Goal: Information Seeking & Learning: Learn about a topic

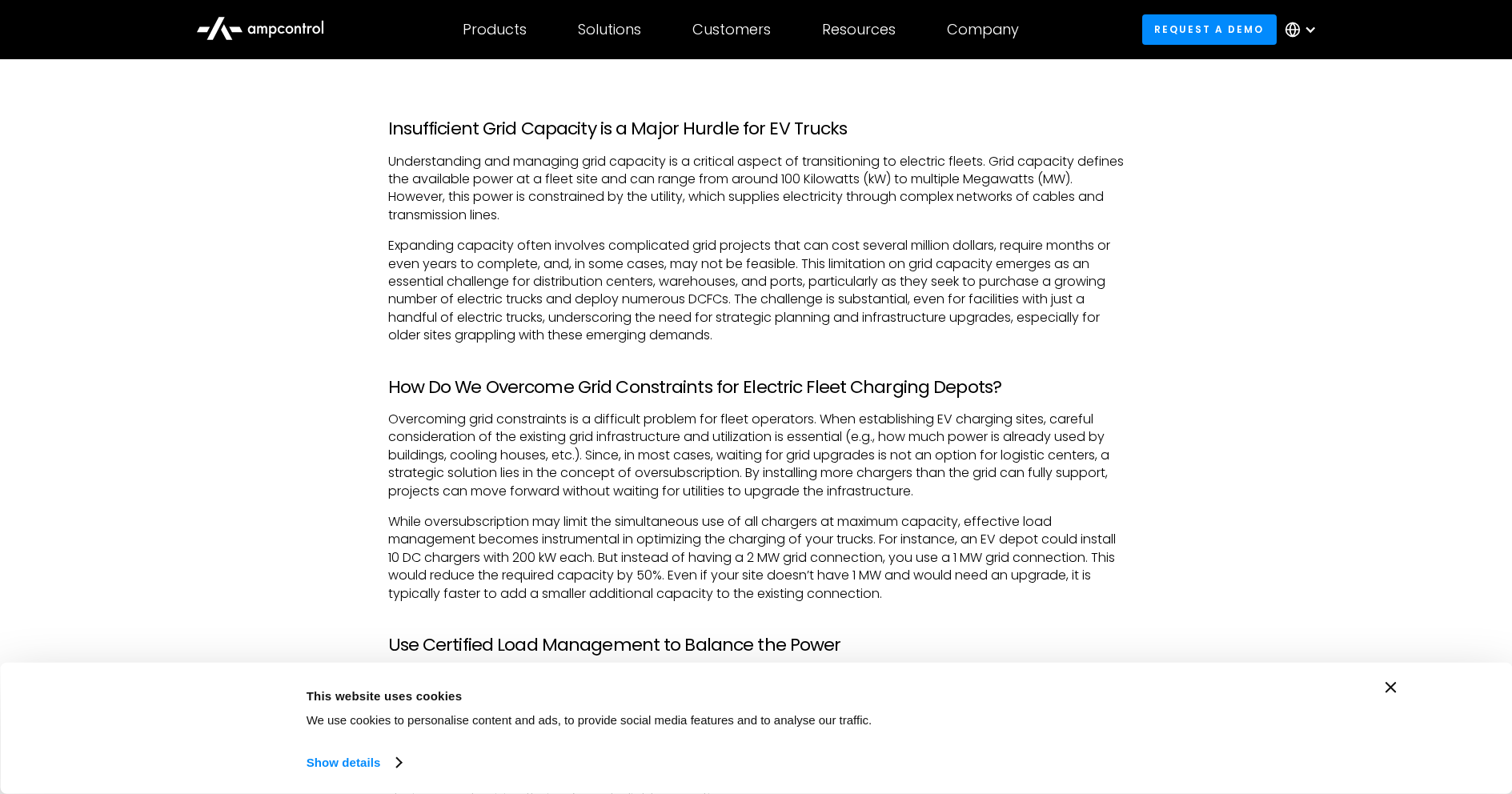
scroll to position [1120, 0]
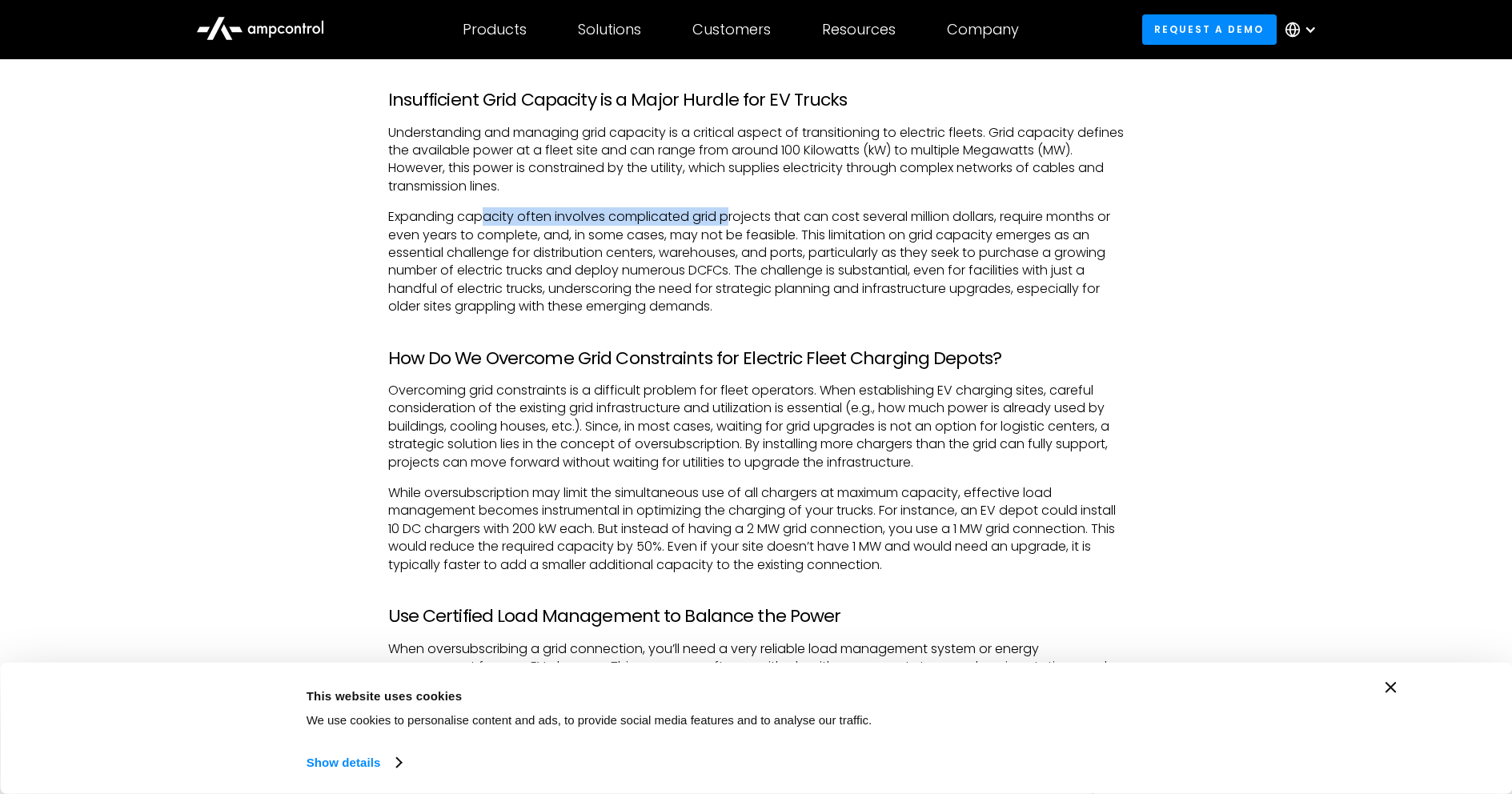
drag, startPoint x: 517, startPoint y: 217, endPoint x: 743, endPoint y: 218, distance: 226.0
click at [740, 219] on p "Expanding capacity often involves complicated grid projects that can cost sever…" at bounding box center [756, 261] width 736 height 107
click at [854, 208] on p "Expanding capacity often involves complicated grid projects that can cost sever…" at bounding box center [756, 261] width 736 height 107
drag, startPoint x: 505, startPoint y: 162, endPoint x: 741, endPoint y: 175, distance: 236.4
click at [741, 175] on p "Understanding and managing grid capacity is a critical aspect of transitioning …" at bounding box center [756, 160] width 736 height 72
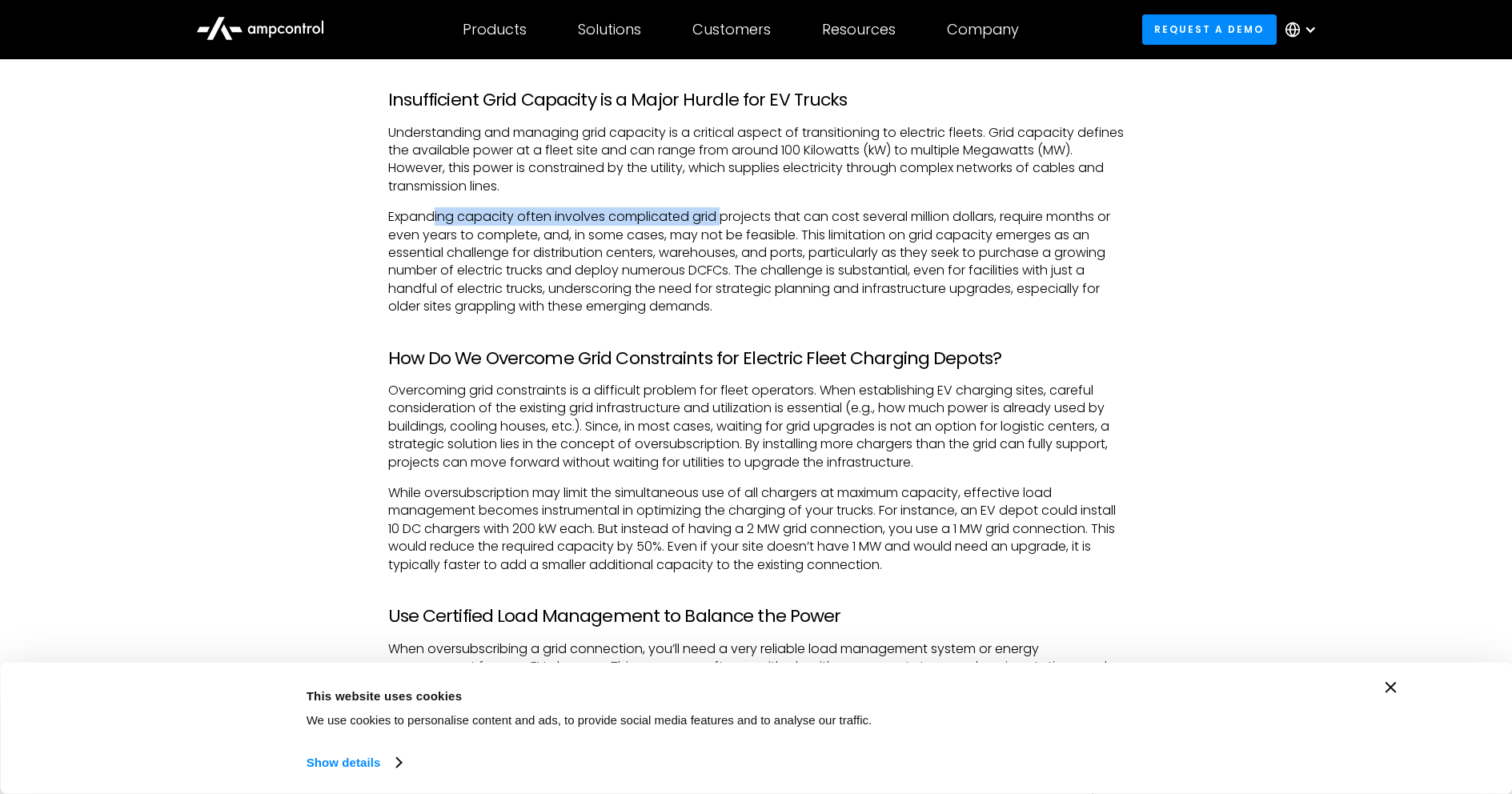
drag, startPoint x: 447, startPoint y: 218, endPoint x: 724, endPoint y: 222, distance: 277.0
click at [724, 222] on p "Expanding capacity often involves complicated grid projects that can cost sever…" at bounding box center [756, 261] width 736 height 107
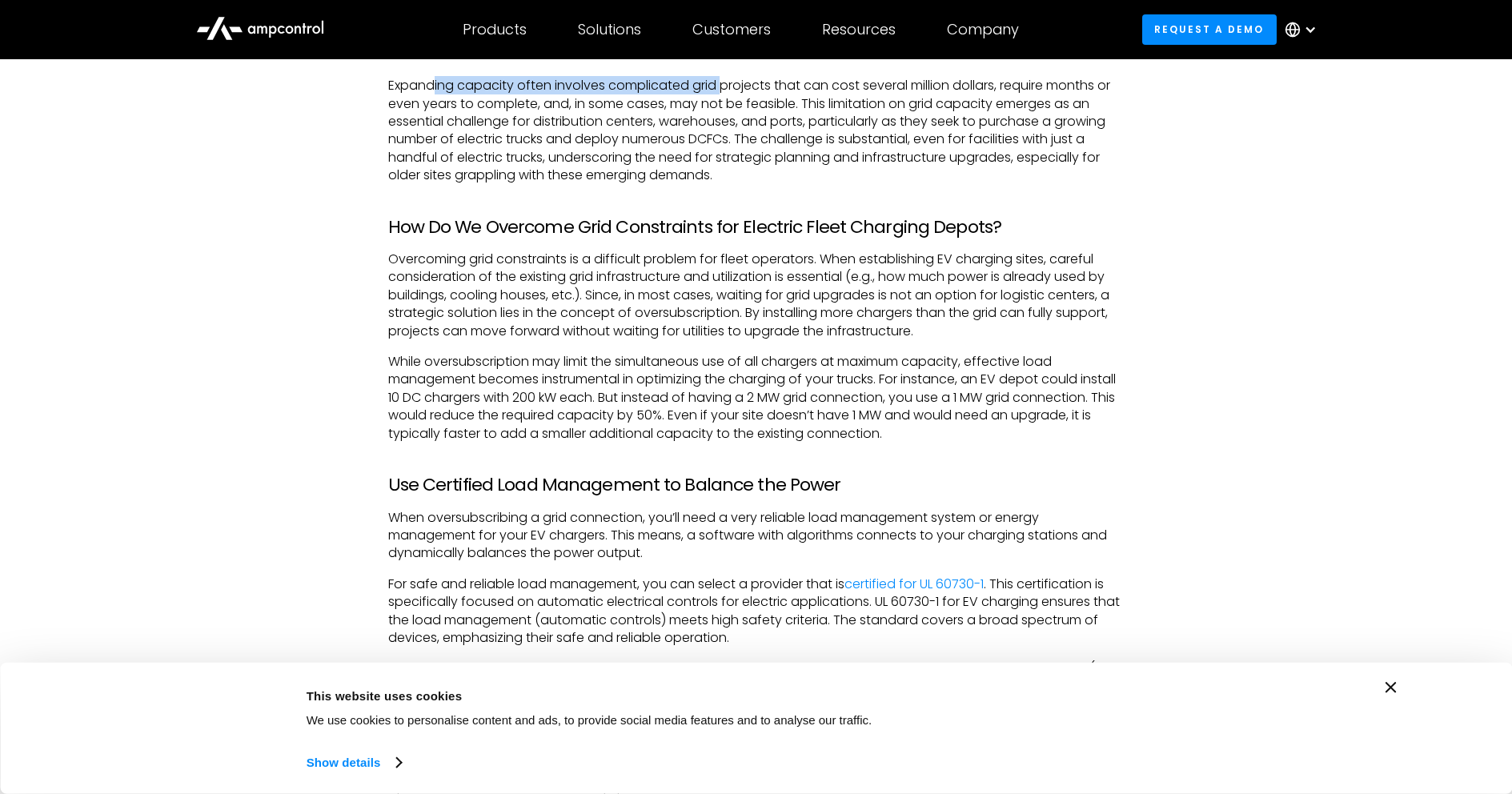
scroll to position [1280, 0]
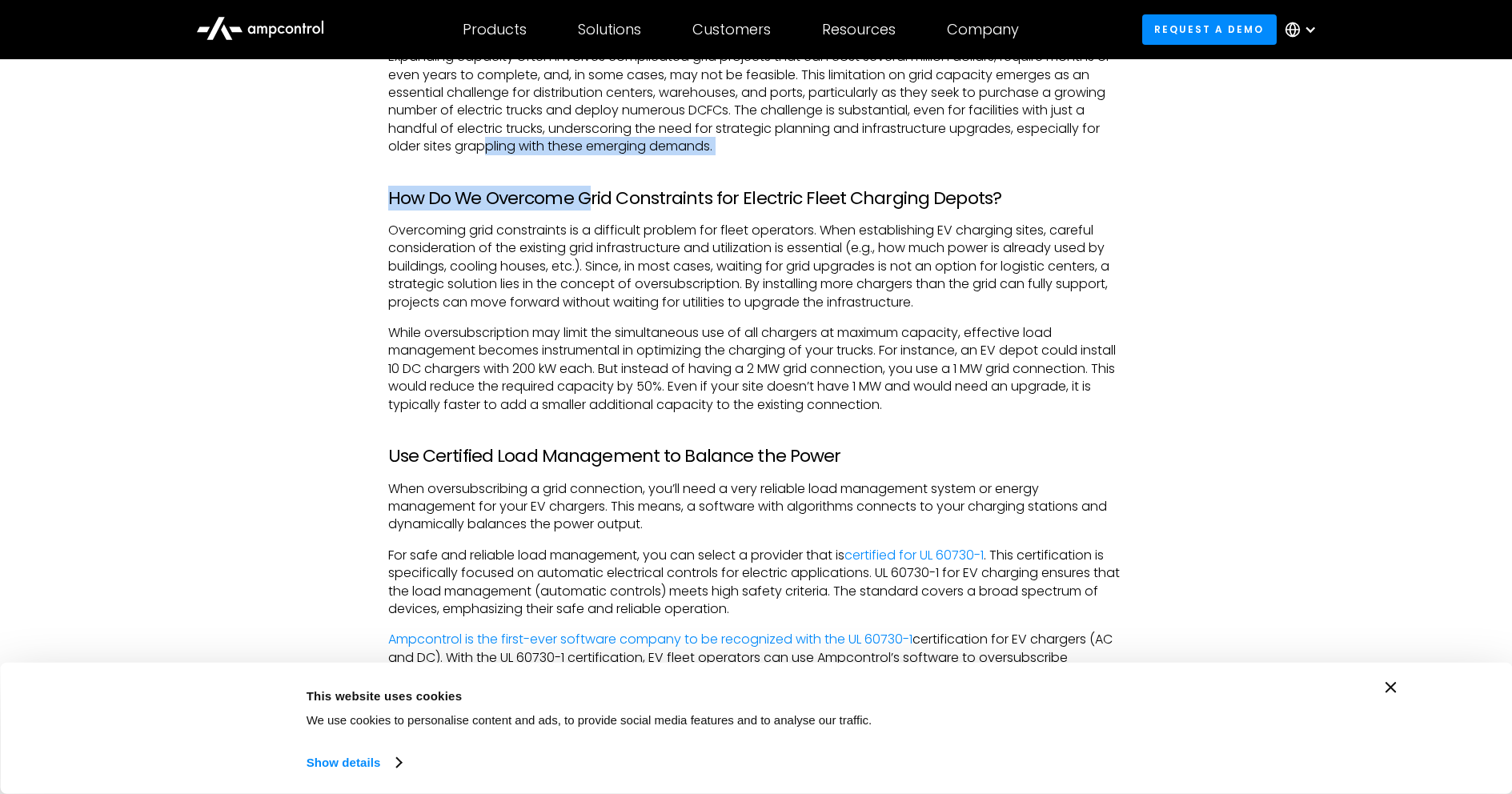
click at [586, 159] on div "Insufficient Grid Capacity is a Major Hurdle for EV Trucks Understanding and ma…" at bounding box center [756, 349] width 736 height 839
drag, startPoint x: 589, startPoint y: 167, endPoint x: 563, endPoint y: 180, distance: 29.1
click at [589, 167] on div "Insufficient Grid Capacity is a Major Hurdle for EV Trucks Understanding and ma…" at bounding box center [756, 349] width 736 height 839
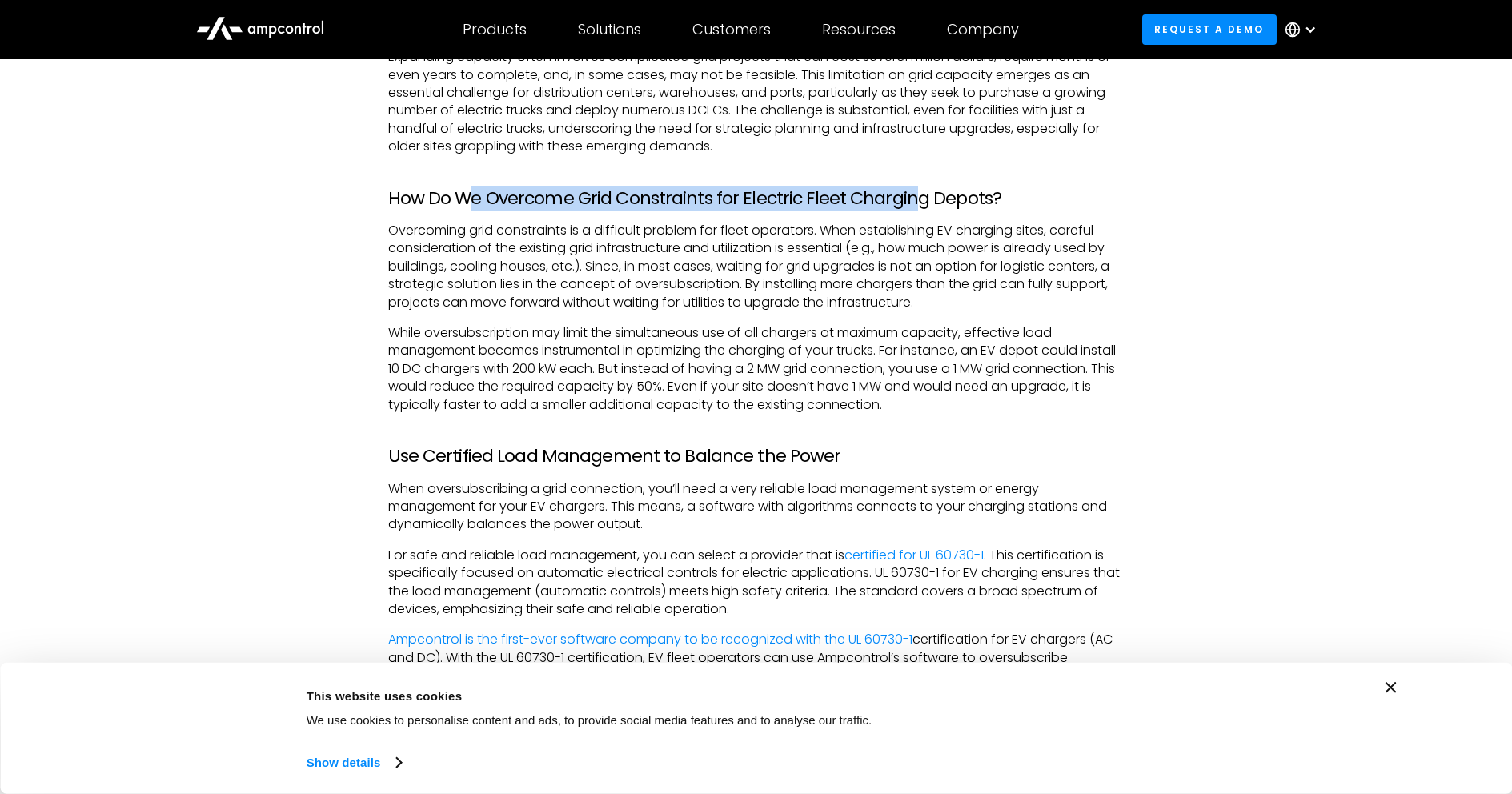
drag, startPoint x: 475, startPoint y: 191, endPoint x: 932, endPoint y: 196, distance: 457.0
click at [920, 196] on h3 "How Do We Overcome Grid Constraints for Electric Fleet Charging Depots?" at bounding box center [756, 198] width 736 height 21
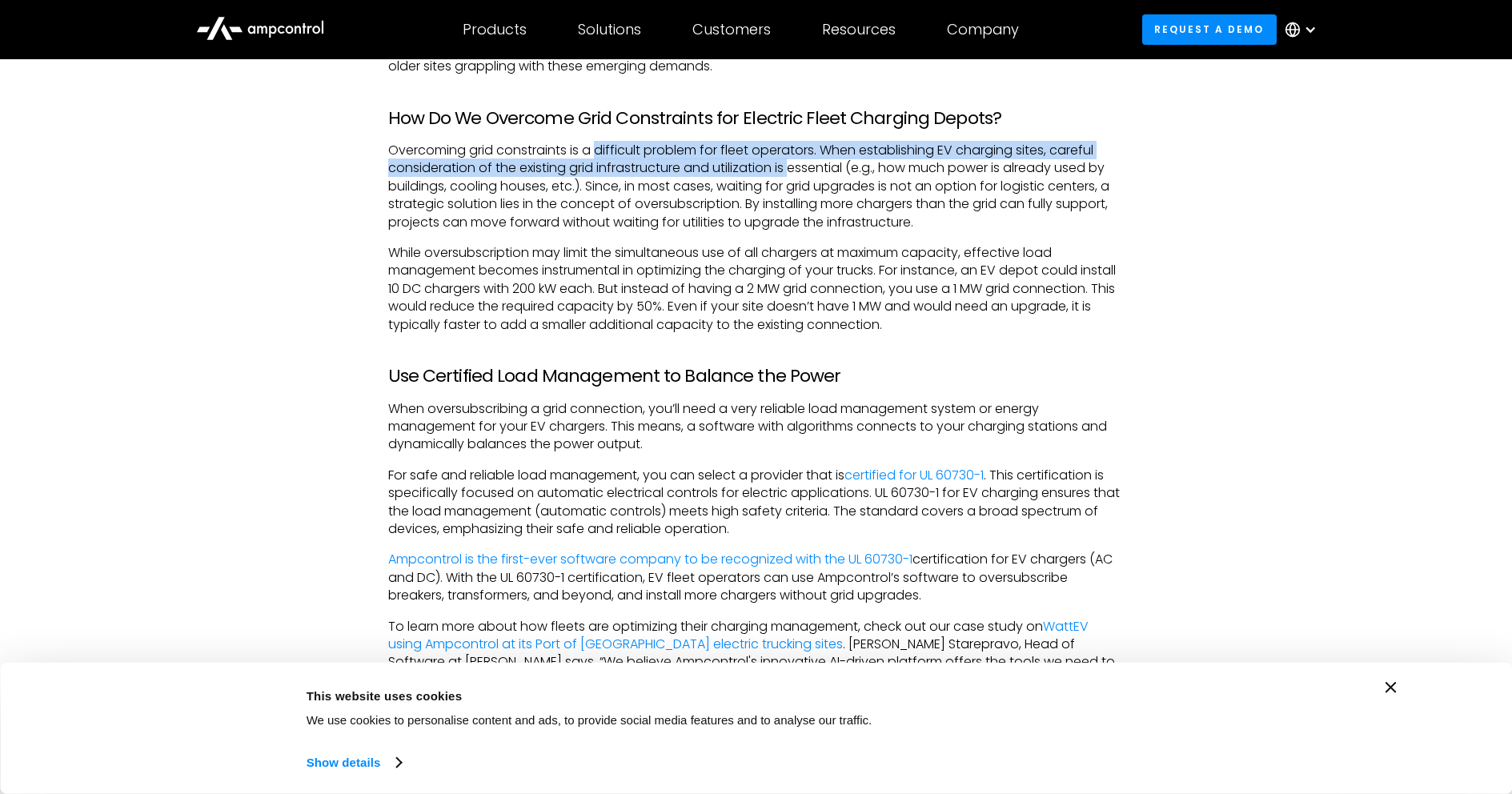
drag, startPoint x: 641, startPoint y: 154, endPoint x: 857, endPoint y: 156, distance: 216.0
click at [800, 160] on p "Overcoming grid constraints is a difficult problem for fleet operators. When es…" at bounding box center [756, 186] width 736 height 90
click at [963, 146] on p "Overcoming grid constraints is a difficult problem for fleet operators. When es…" at bounding box center [756, 186] width 736 height 90
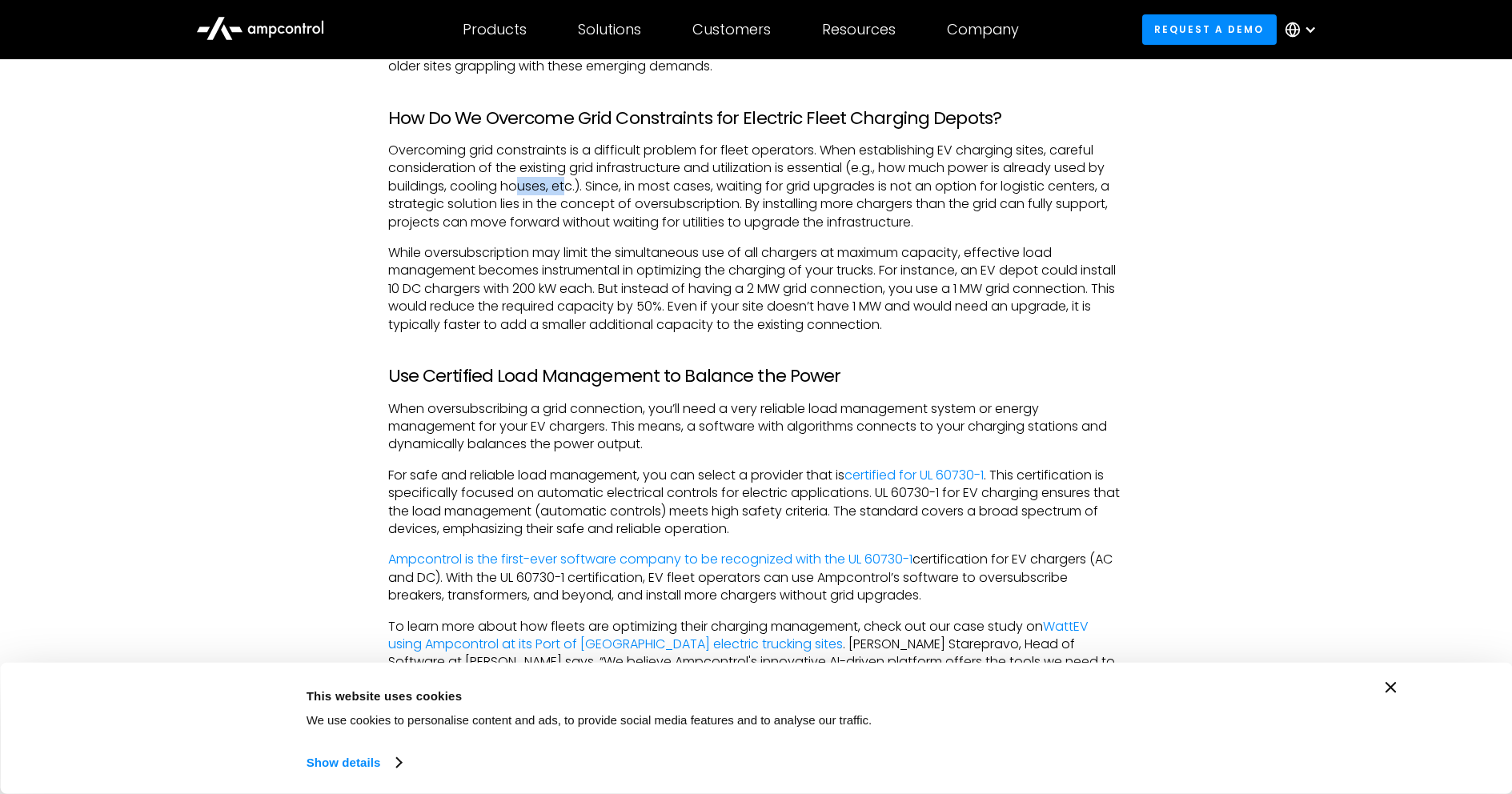
drag, startPoint x: 515, startPoint y: 190, endPoint x: 582, endPoint y: 185, distance: 67.2
click at [578, 185] on p "Overcoming grid constraints is a difficult problem for fleet operators. When es…" at bounding box center [756, 186] width 736 height 90
drag, startPoint x: 673, startPoint y: 188, endPoint x: 869, endPoint y: 187, distance: 196.0
click at [869, 187] on p "Overcoming grid constraints is a difficult problem for fleet operators. When es…" at bounding box center [756, 186] width 736 height 90
drag, startPoint x: 1061, startPoint y: 183, endPoint x: 1085, endPoint y: 178, distance: 24.5
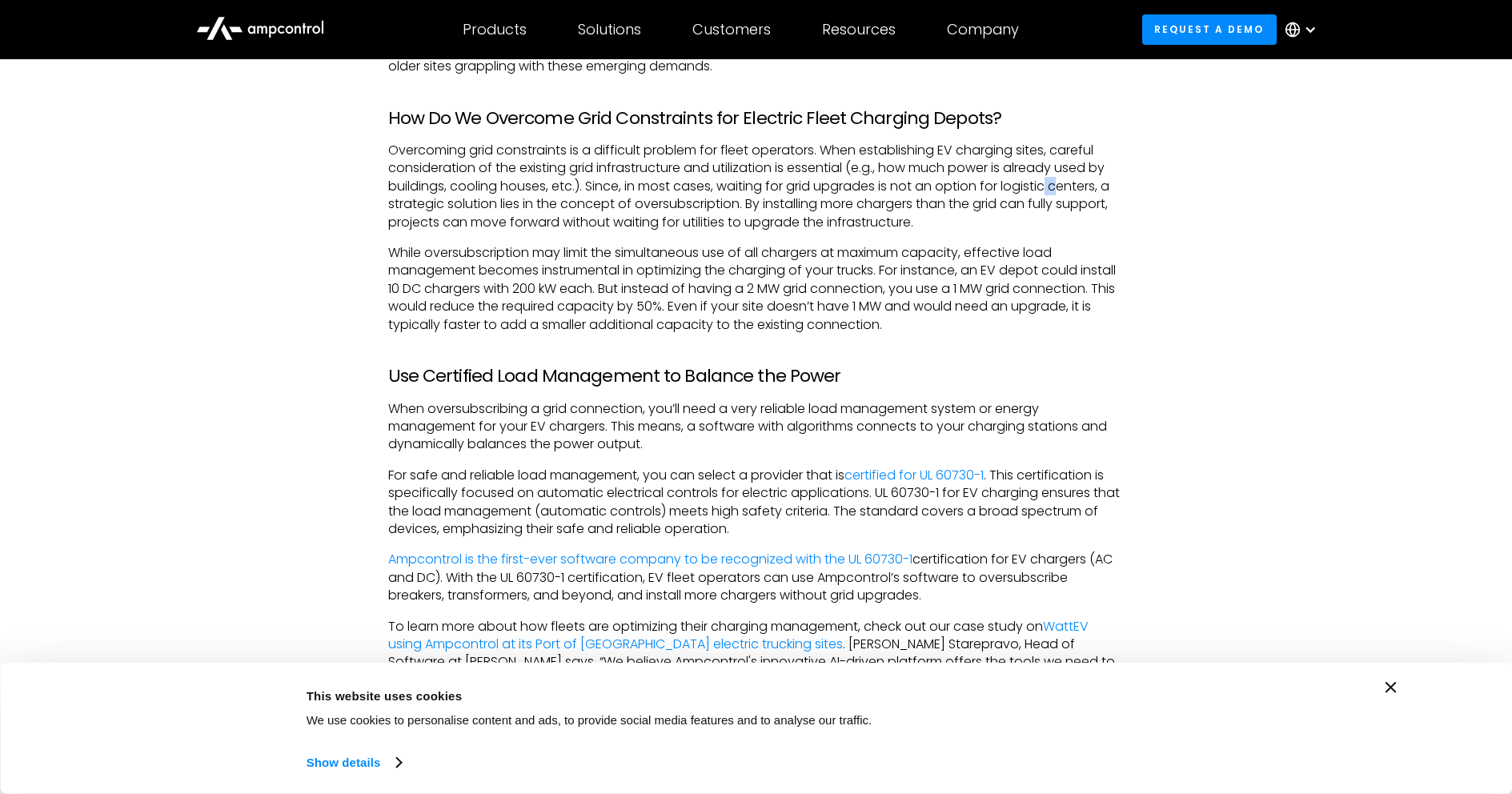
click at [1065, 183] on p "Overcoming grid constraints is a difficult problem for fleet operators. When es…" at bounding box center [756, 186] width 736 height 90
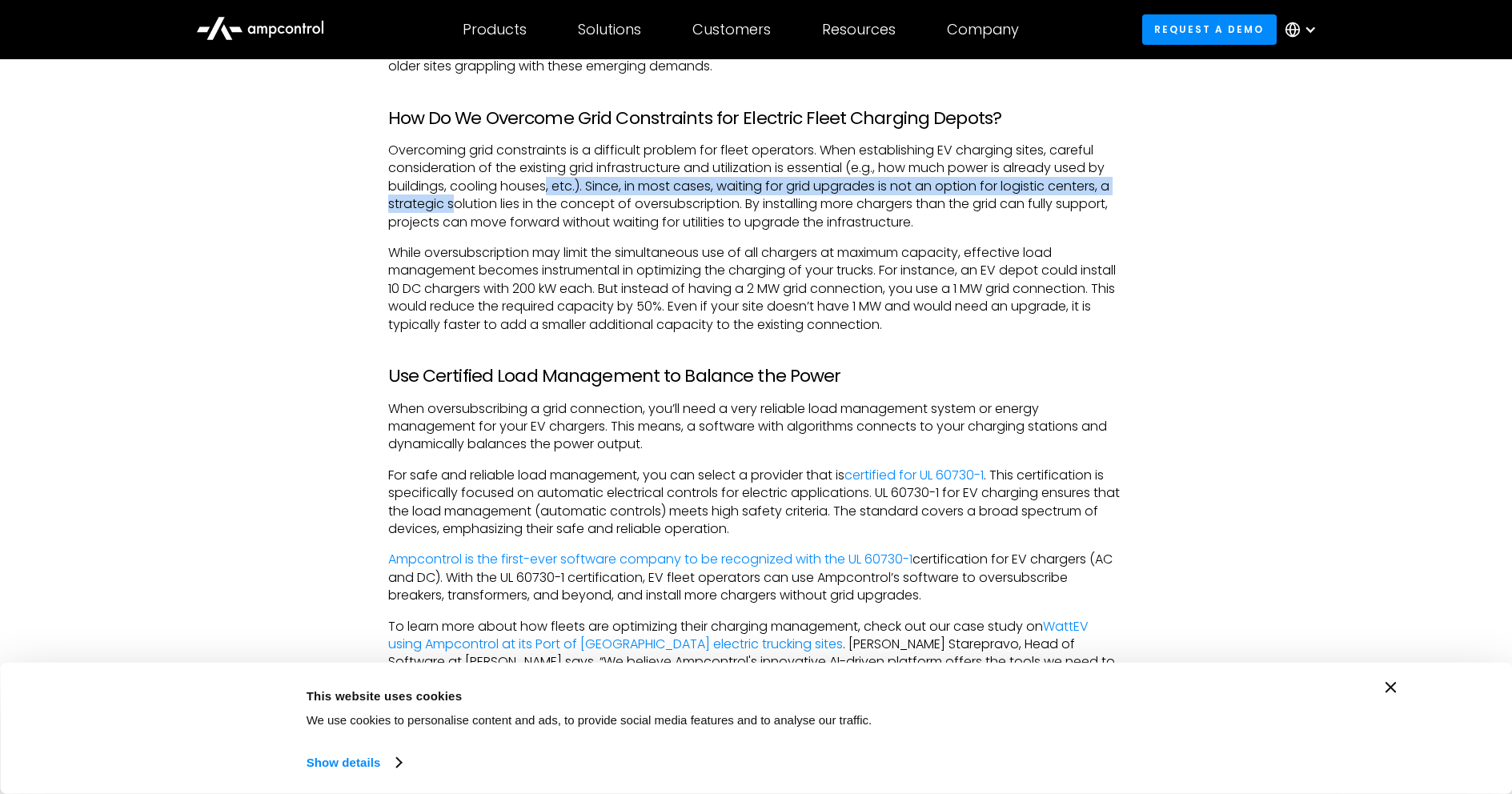
drag, startPoint x: 473, startPoint y: 202, endPoint x: 557, endPoint y: 193, distance: 84.5
click at [550, 193] on p "Overcoming grid constraints is a difficult problem for fleet operators. When es…" at bounding box center [756, 186] width 736 height 90
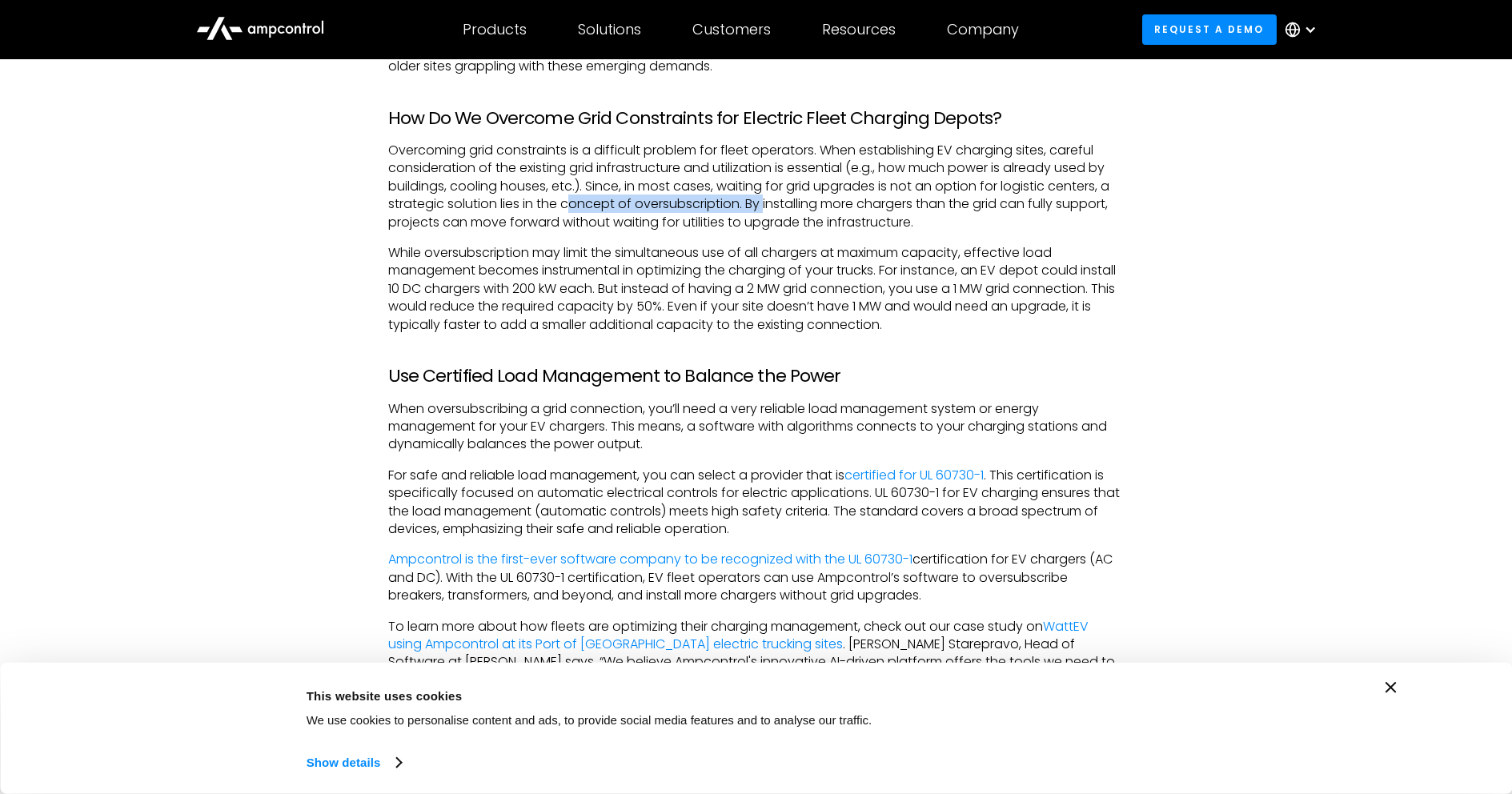
drag, startPoint x: 570, startPoint y: 209, endPoint x: 765, endPoint y: 205, distance: 195.0
click at [765, 205] on p "Overcoming grid constraints is a difficult problem for fleet operators. When es…" at bounding box center [756, 186] width 736 height 90
click at [762, 198] on p "Overcoming grid constraints is a difficult problem for fleet operators. When es…" at bounding box center [756, 186] width 736 height 90
drag, startPoint x: 755, startPoint y: 201, endPoint x: 1023, endPoint y: 209, distance: 268.1
click at [1025, 209] on p "Overcoming grid constraints is a difficult problem for fleet operators. When es…" at bounding box center [756, 186] width 736 height 90
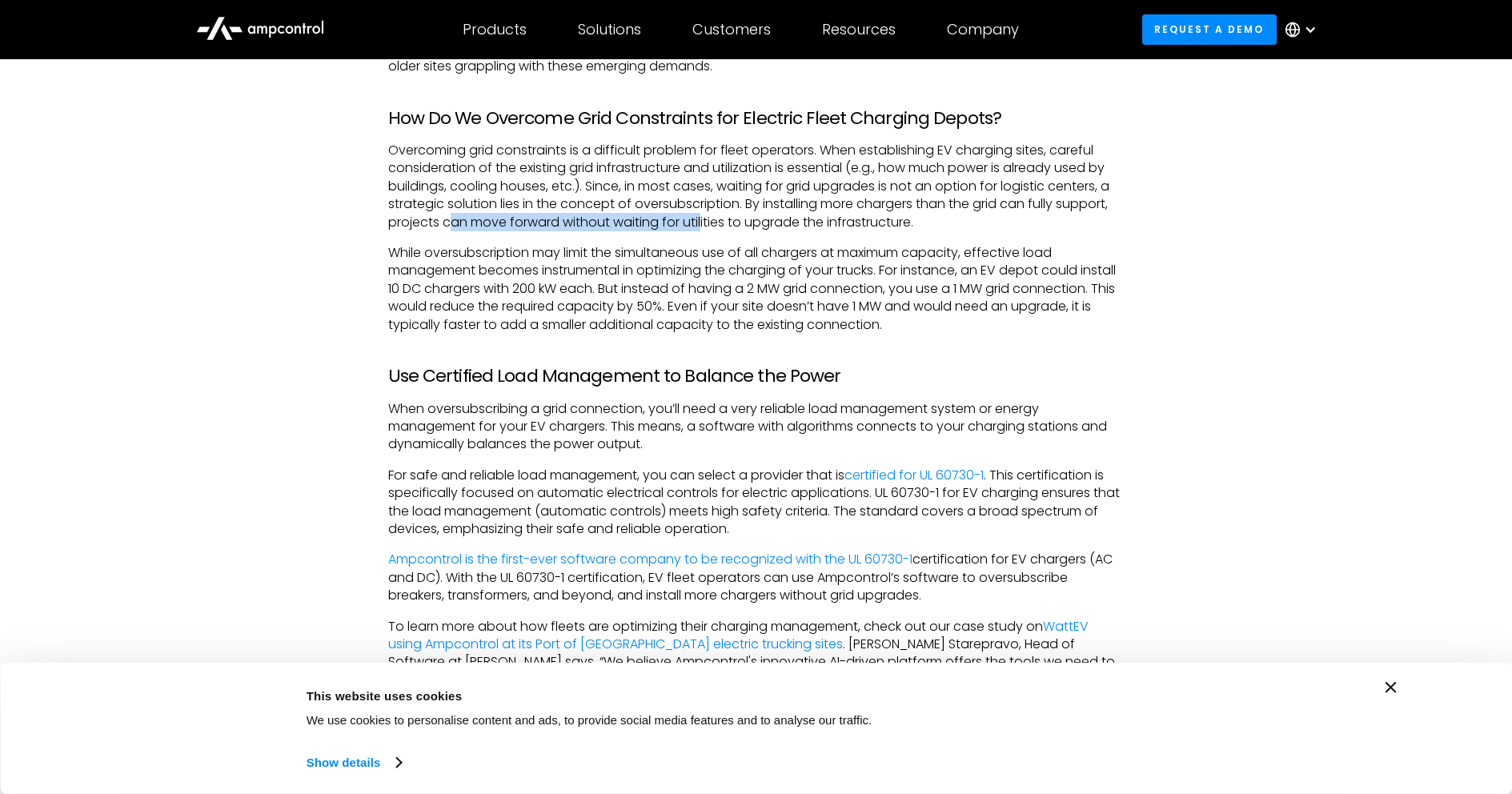
drag, startPoint x: 451, startPoint y: 221, endPoint x: 703, endPoint y: 224, distance: 252.0
click at [703, 224] on p "Overcoming grid constraints is a difficult problem for fleet operators. When es…" at bounding box center [756, 186] width 736 height 90
drag, startPoint x: 550, startPoint y: 163, endPoint x: 573, endPoint y: 166, distance: 23.2
click at [573, 166] on p "Overcoming grid constraints is a difficult problem for fleet operators. When es…" at bounding box center [756, 186] width 736 height 90
drag, startPoint x: 778, startPoint y: 191, endPoint x: 888, endPoint y: 191, distance: 110.0
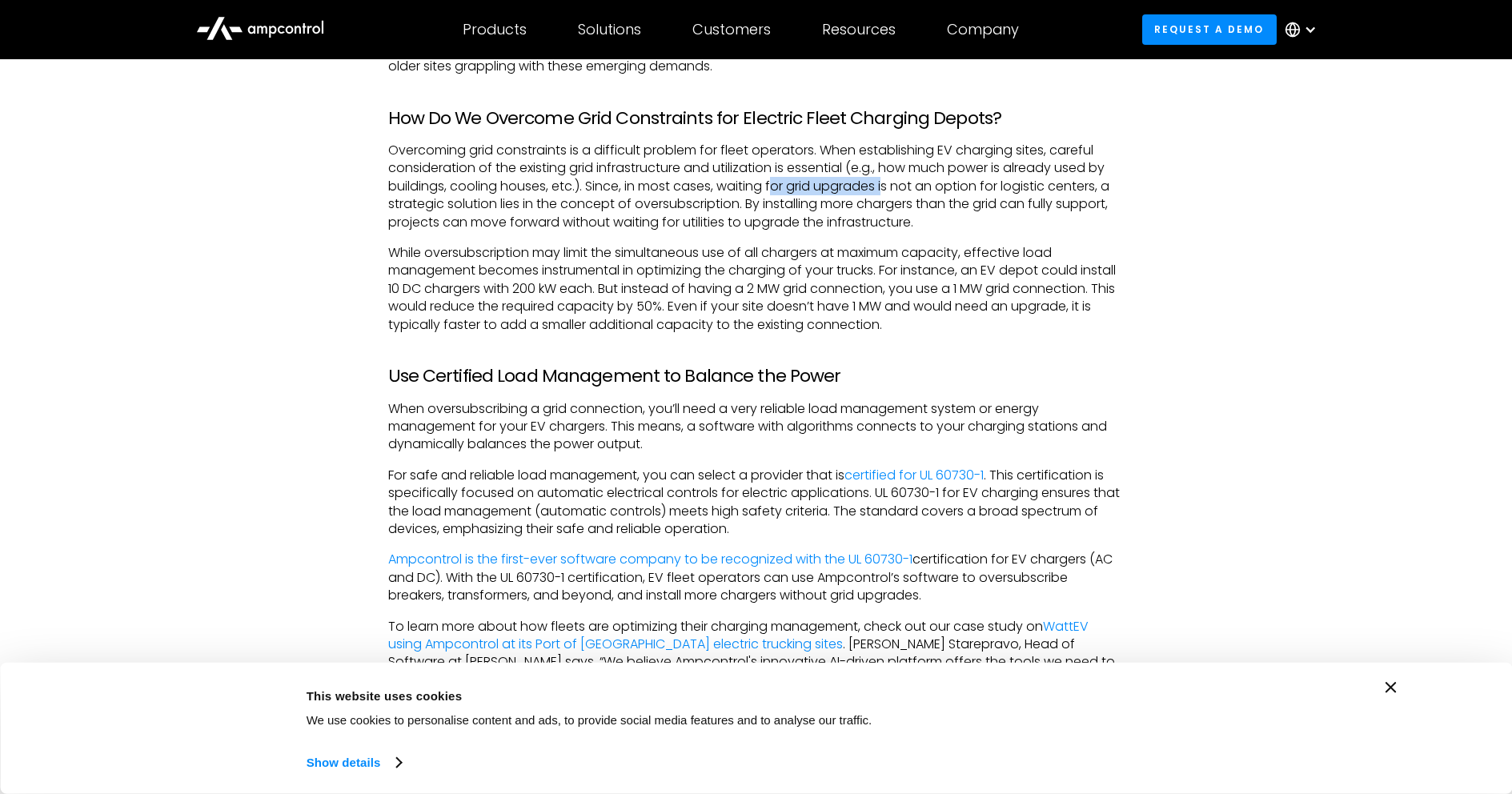
click at [888, 191] on p "Overcoming grid constraints is a difficult problem for fleet operators. When es…" at bounding box center [756, 186] width 736 height 90
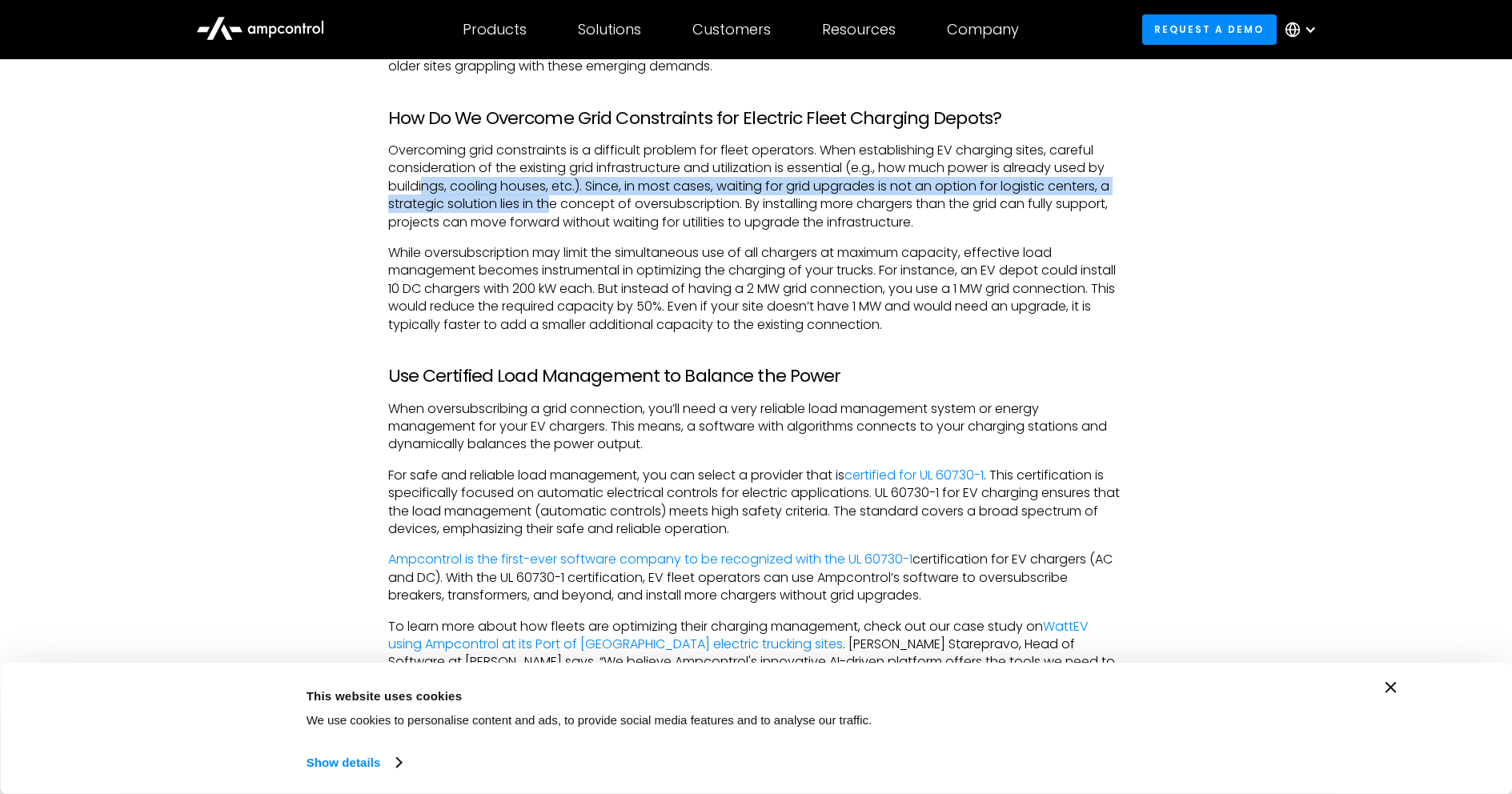
drag, startPoint x: 445, startPoint y: 198, endPoint x: 554, endPoint y: 204, distance: 109.2
click at [553, 204] on p "Overcoming grid constraints is a difficult problem for fleet operators. When es…" at bounding box center [756, 186] width 736 height 90
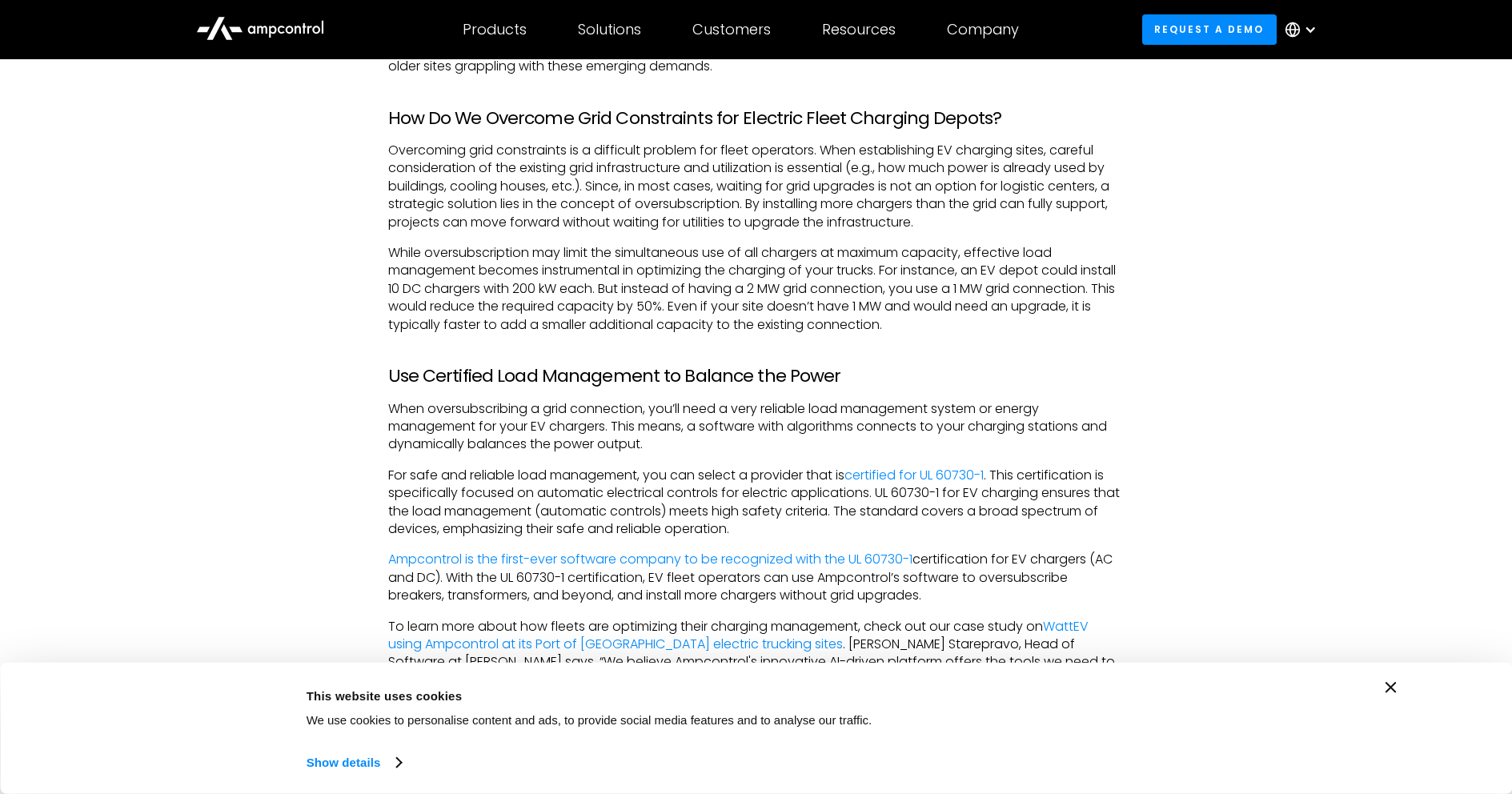
click at [586, 199] on p "Overcoming grid constraints is a difficult problem for fleet operators. When es…" at bounding box center [756, 186] width 736 height 90
drag, startPoint x: 818, startPoint y: 212, endPoint x: 1113, endPoint y: 209, distance: 295.0
click at [1113, 209] on p "Overcoming grid constraints is a difficult problem for fleet operators. When es…" at bounding box center [756, 186] width 736 height 90
drag, startPoint x: 492, startPoint y: 217, endPoint x: 915, endPoint y: 223, distance: 423.0
click at [915, 223] on p "Overcoming grid constraints is a difficult problem for fleet operators. When es…" at bounding box center [756, 186] width 736 height 90
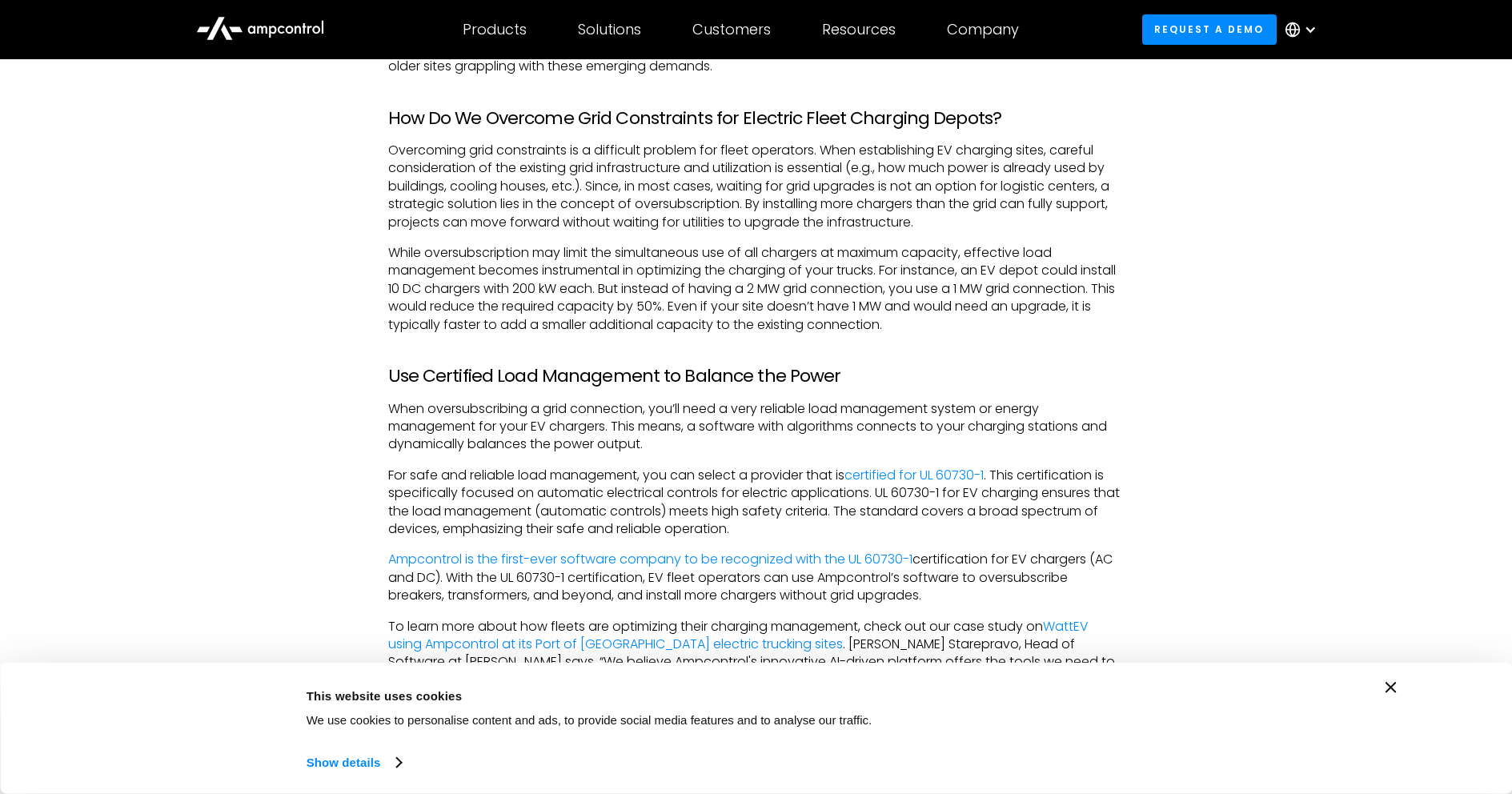
click at [984, 222] on p "Overcoming grid constraints is a difficult problem for fleet operators. When es…" at bounding box center [756, 186] width 736 height 90
drag, startPoint x: 967, startPoint y: 228, endPoint x: 697, endPoint y: 215, distance: 270.3
click at [697, 215] on p "Overcoming grid constraints is a difficult problem for fleet operators. When es…" at bounding box center [756, 186] width 736 height 90
click at [605, 219] on p "Overcoming grid constraints is a difficult problem for fleet operators. When es…" at bounding box center [756, 186] width 736 height 90
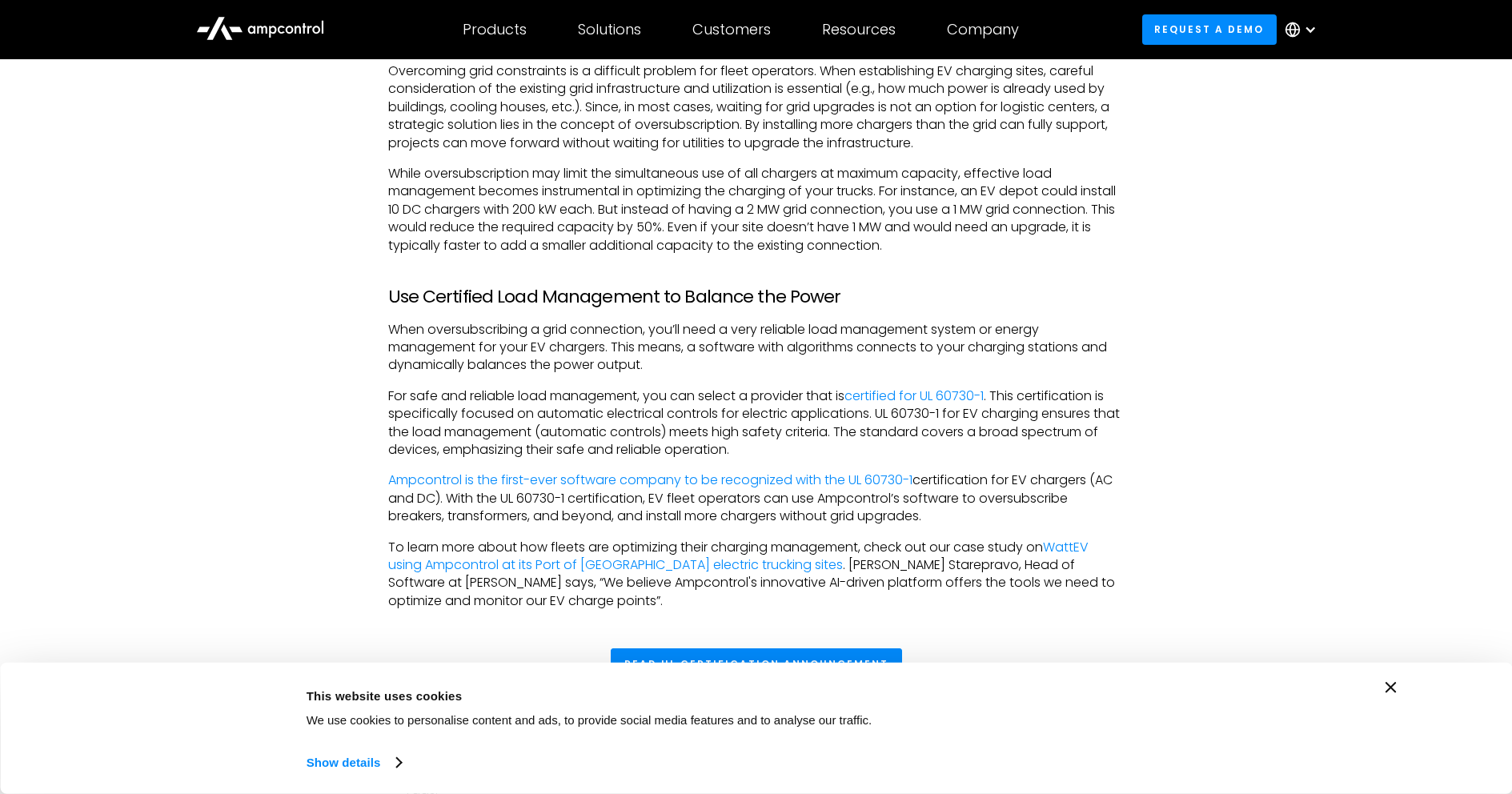
scroll to position [1440, 0]
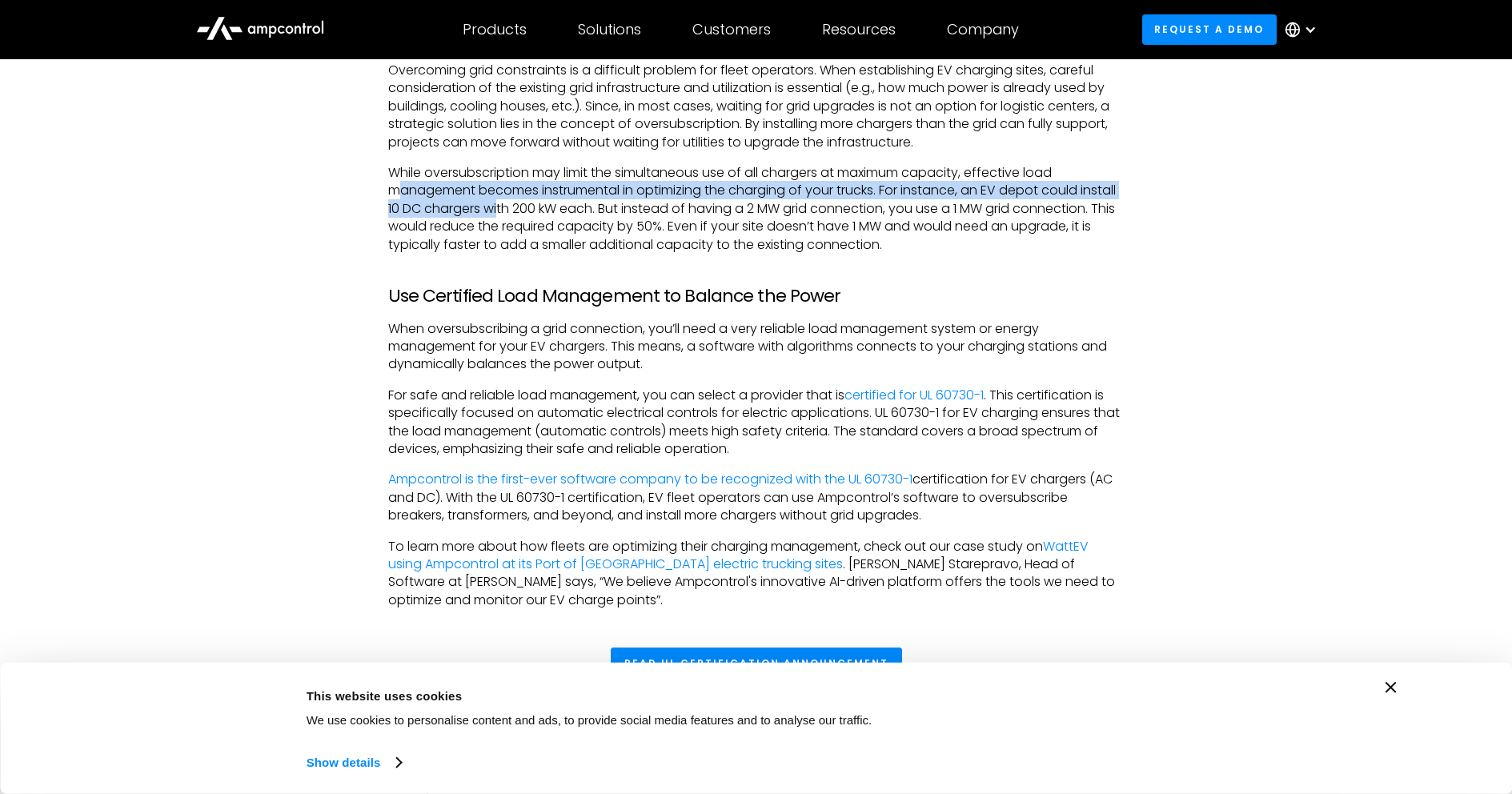
drag, startPoint x: 407, startPoint y: 199, endPoint x: 580, endPoint y: 213, distance: 173.6
click at [555, 213] on p "While oversubscription may limit the simultaneous use of all chargers at maximu…" at bounding box center [756, 209] width 736 height 90
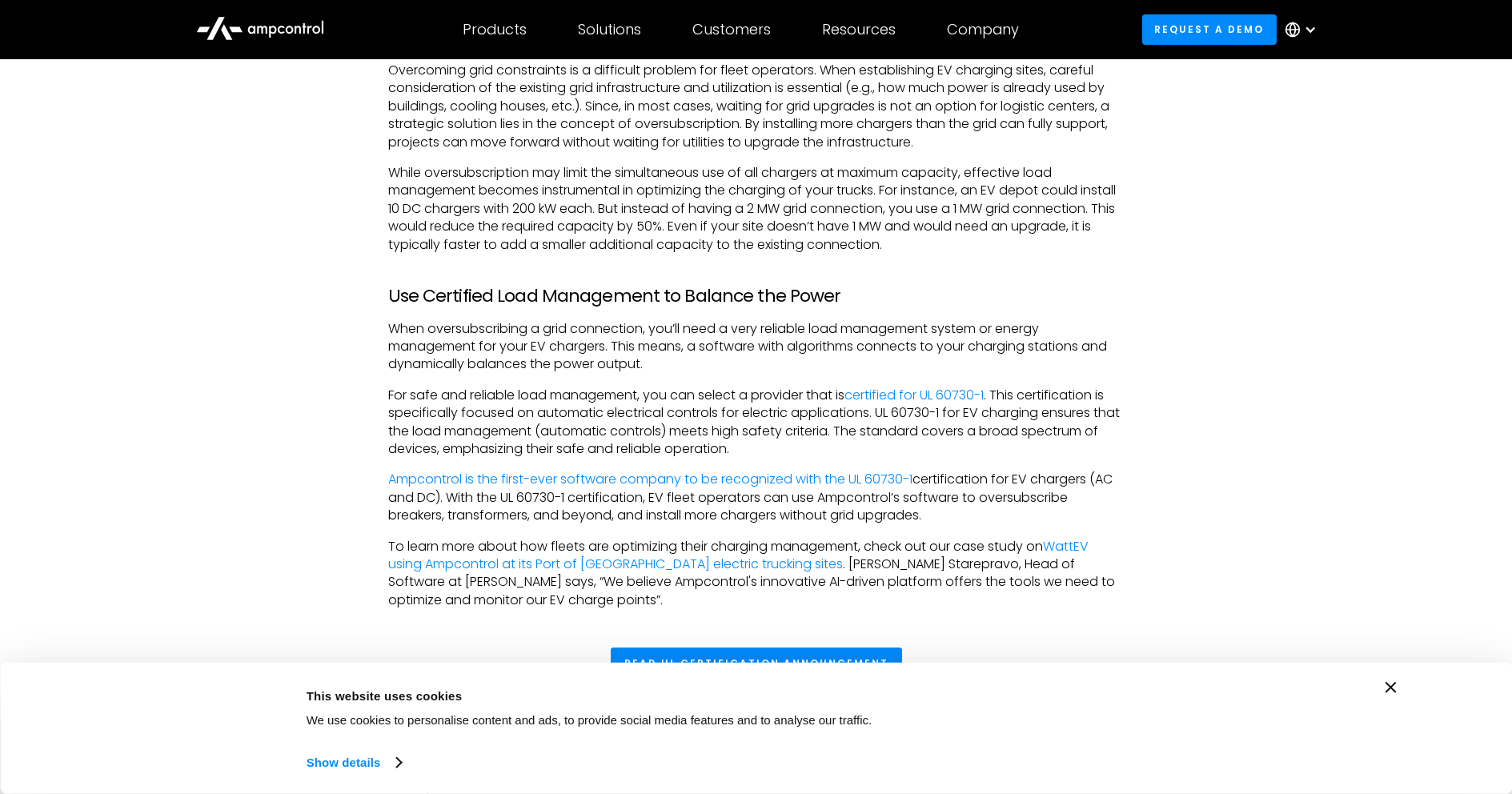
click at [584, 213] on p "While oversubscription may limit the simultaneous use of all chargers at maximu…" at bounding box center [756, 209] width 736 height 90
drag, startPoint x: 621, startPoint y: 222, endPoint x: 645, endPoint y: 220, distance: 24.1
click at [645, 220] on p "While oversubscription may limit the simultaneous use of all chargers at maximu…" at bounding box center [756, 209] width 736 height 90
drag, startPoint x: 655, startPoint y: 220, endPoint x: 677, endPoint y: 220, distance: 22.0
click at [677, 220] on p "While oversubscription may limit the simultaneous use of all chargers at maximu…" at bounding box center [756, 209] width 736 height 90
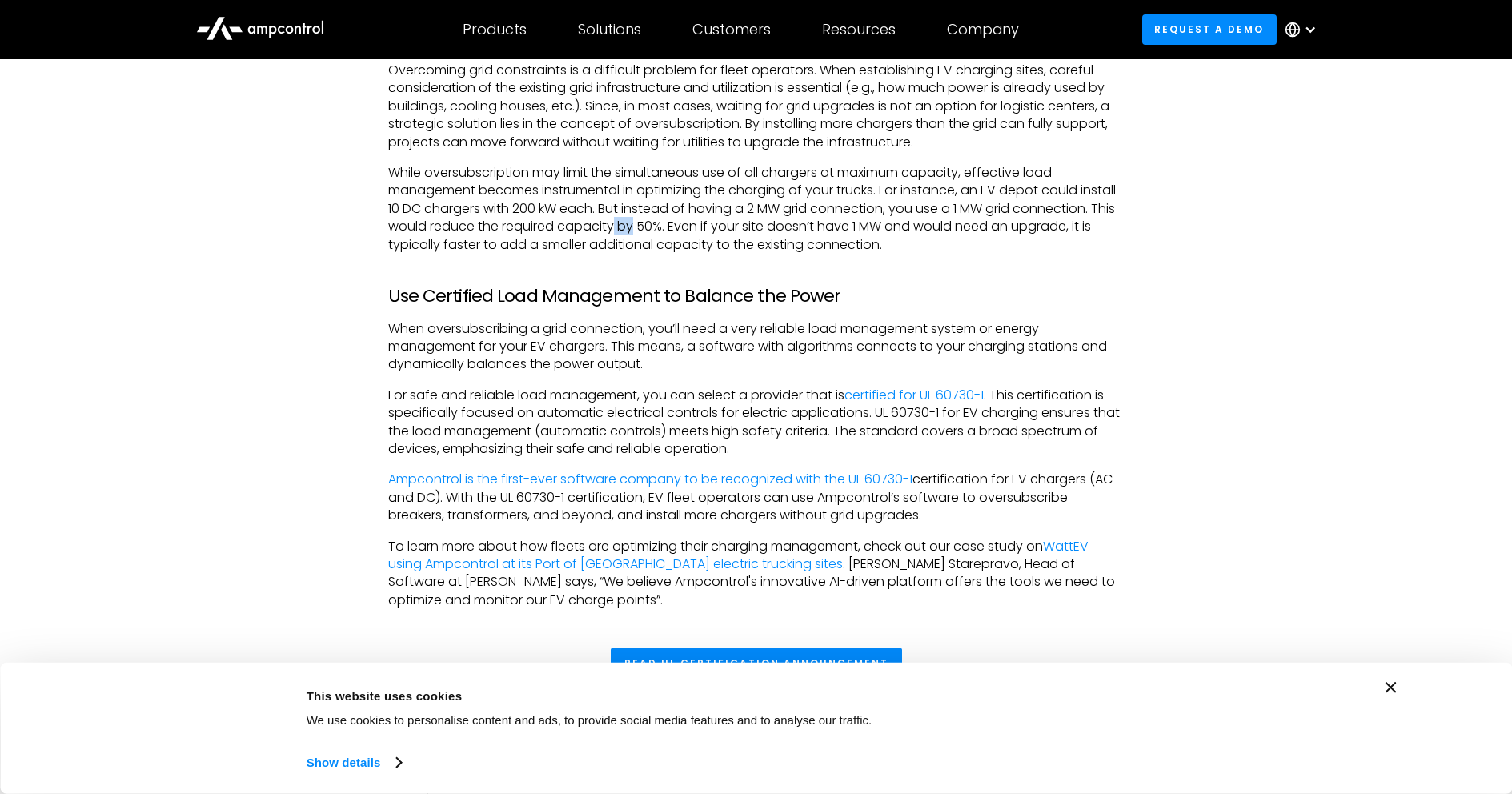
drag, startPoint x: 729, startPoint y: 226, endPoint x: 741, endPoint y: 226, distance: 12.0
click at [741, 226] on p "While oversubscription may limit the simultaneous use of all chargers at maximu…" at bounding box center [756, 209] width 736 height 90
click at [871, 242] on p "While oversubscription may limit the simultaneous use of all chargers at maximu…" at bounding box center [756, 209] width 736 height 90
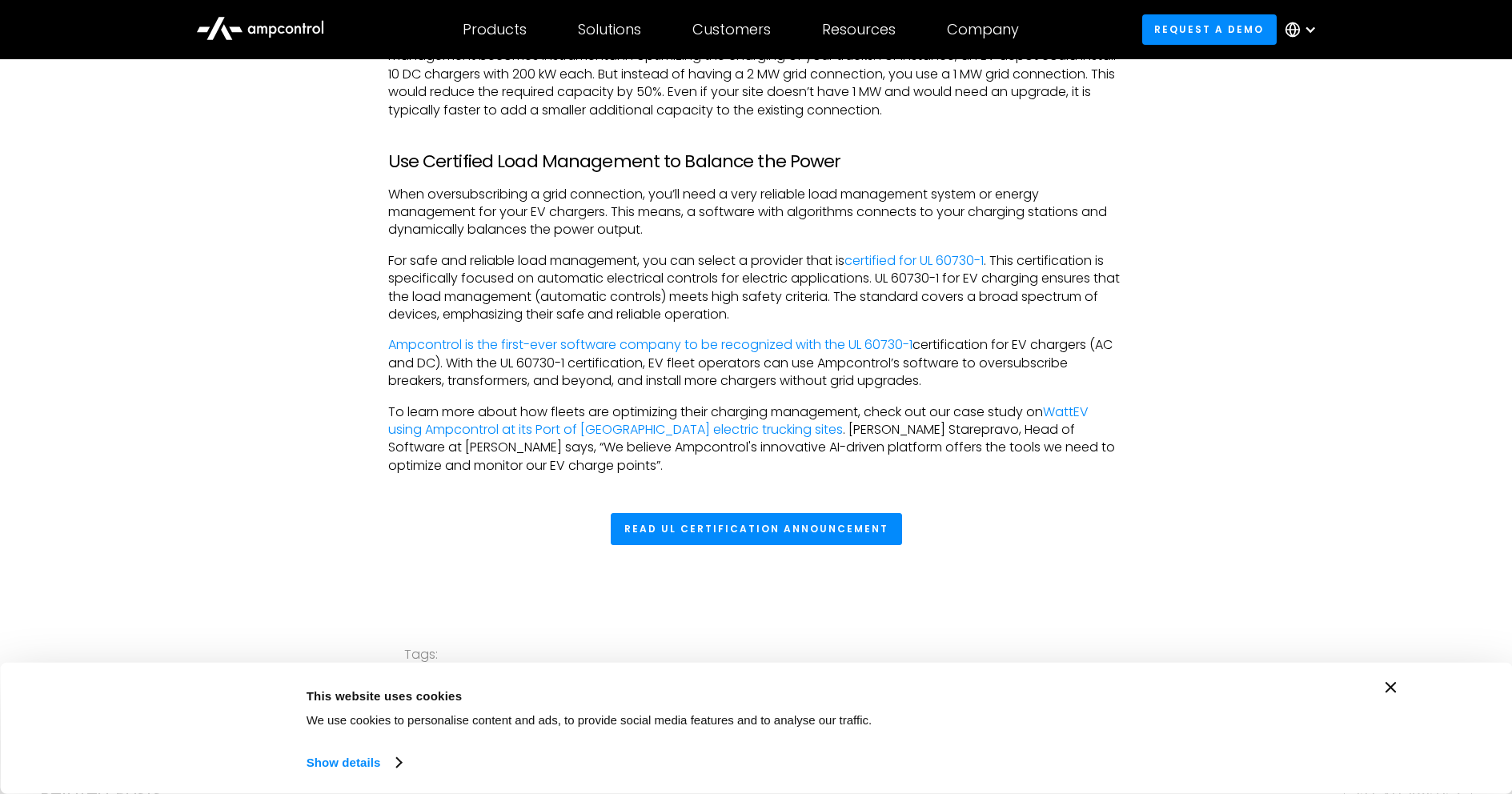
scroll to position [1601, 0]
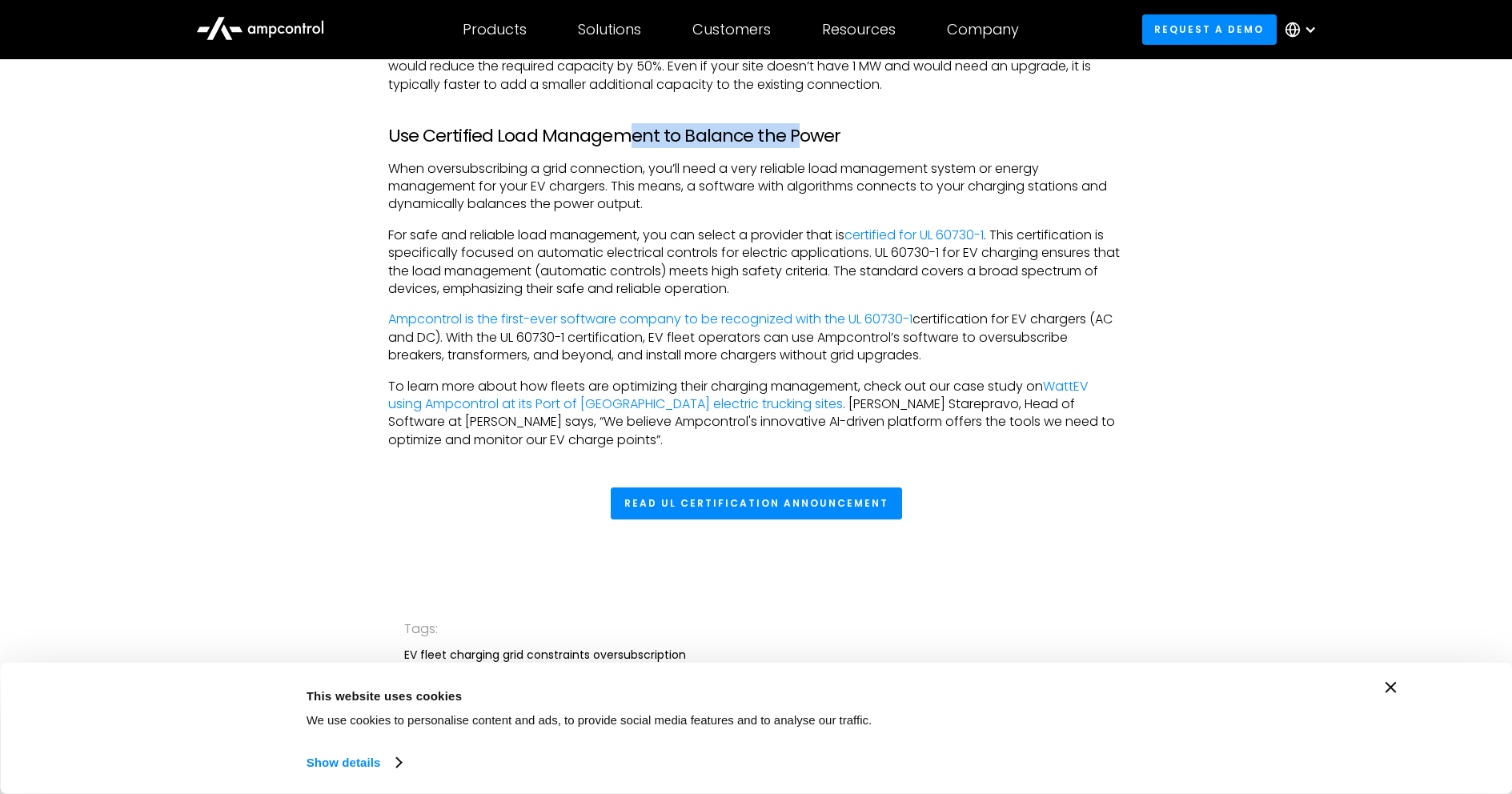
drag, startPoint x: 783, startPoint y: 135, endPoint x: 824, endPoint y: 134, distance: 41.0
click at [815, 135] on h3 "Use Certified Load Management to Balance the Power" at bounding box center [756, 135] width 736 height 21
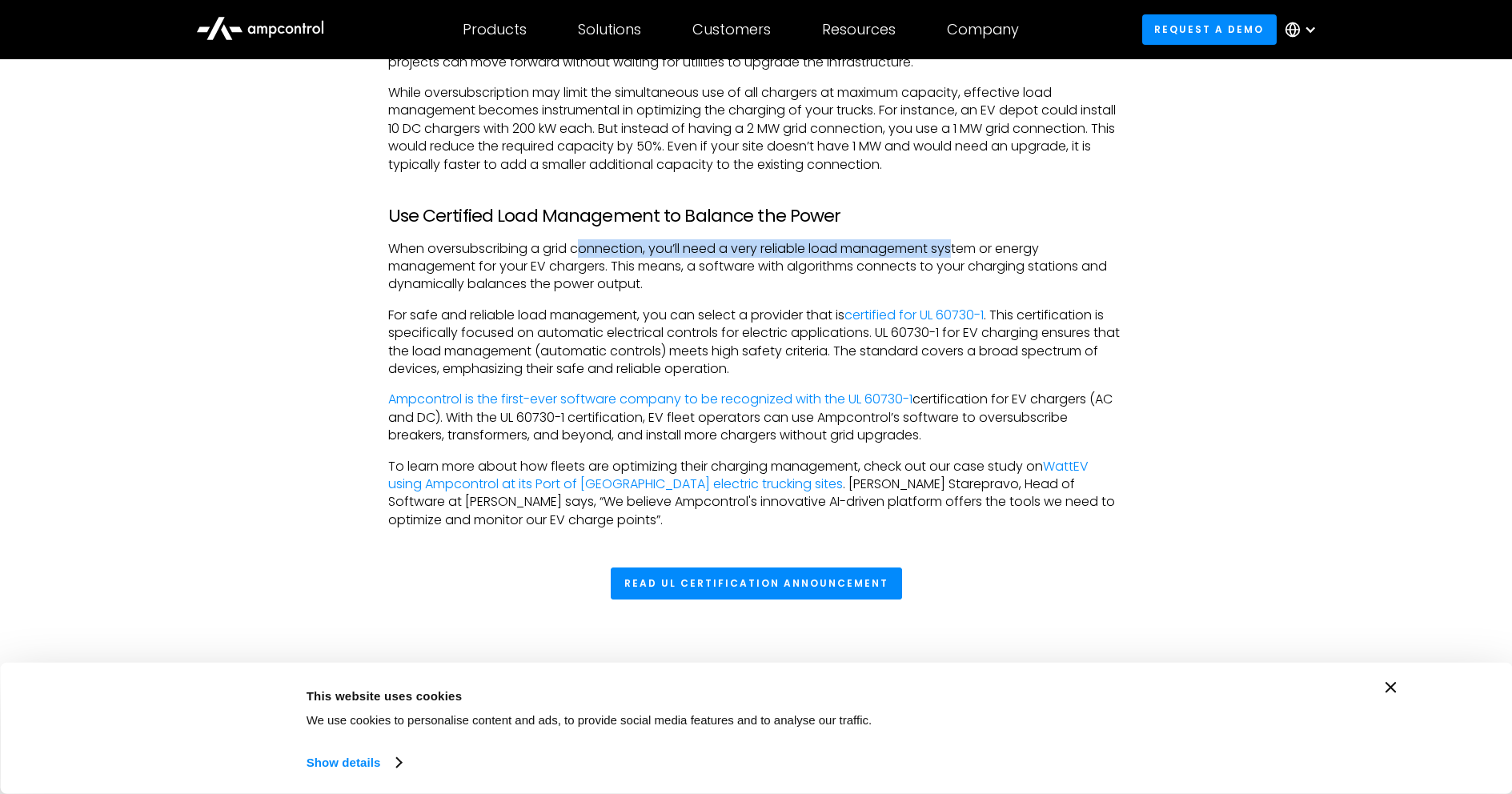
drag, startPoint x: 595, startPoint y: 242, endPoint x: 956, endPoint y: 238, distance: 361.0
click at [956, 238] on div "Insufficient Grid Capacity is a Major Hurdle for EV Trucks Understanding and ma…" at bounding box center [756, 109] width 736 height 839
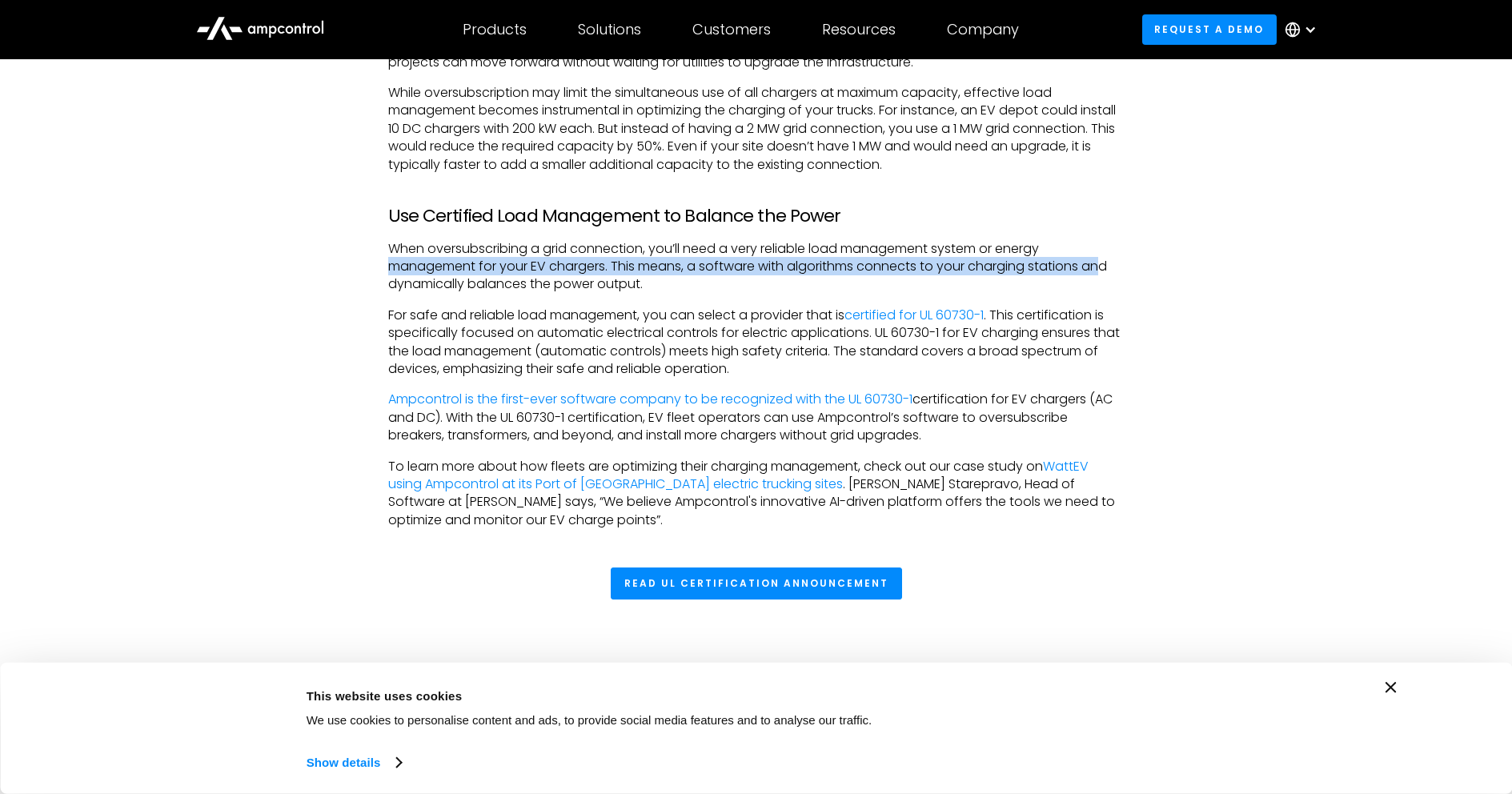
drag, startPoint x: 417, startPoint y: 262, endPoint x: 958, endPoint y: 275, distance: 541.2
click at [1108, 273] on div "Insufficient Grid Capacity is a Major Hurdle for EV Trucks Understanding and ma…" at bounding box center [756, 109] width 768 height 839
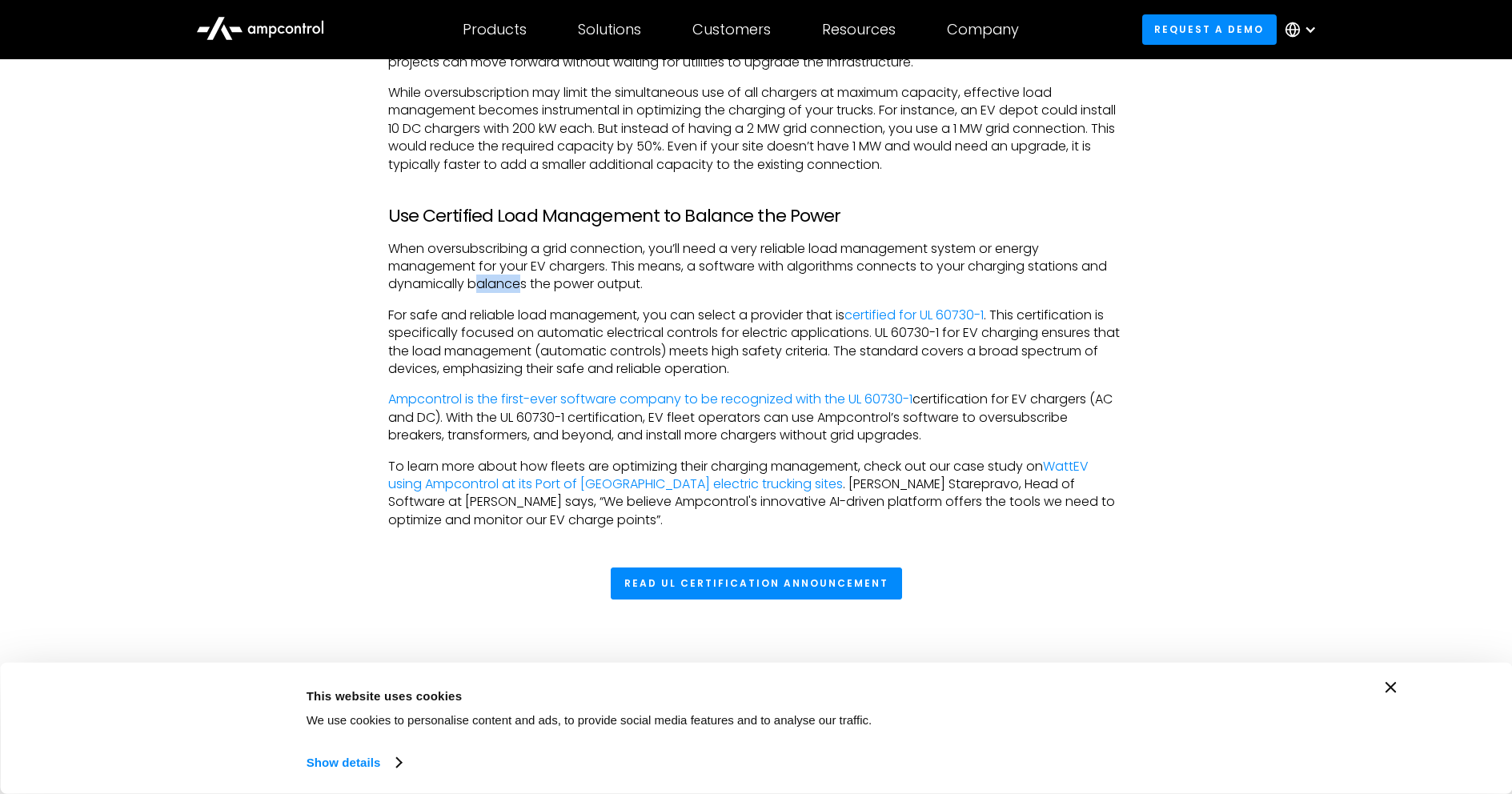
drag, startPoint x: 476, startPoint y: 283, endPoint x: 537, endPoint y: 270, distance: 62.4
click at [538, 279] on p "When oversubscribing a grid connection, you’ll need a very reliable load manage…" at bounding box center [756, 267] width 736 height 54
drag, startPoint x: 440, startPoint y: 326, endPoint x: 621, endPoint y: 329, distance: 181.0
click at [621, 329] on p "For safe and reliable load management, you can select a provider that is certif…" at bounding box center [756, 342] width 736 height 72
drag, startPoint x: 908, startPoint y: 308, endPoint x: 999, endPoint y: 308, distance: 91.0
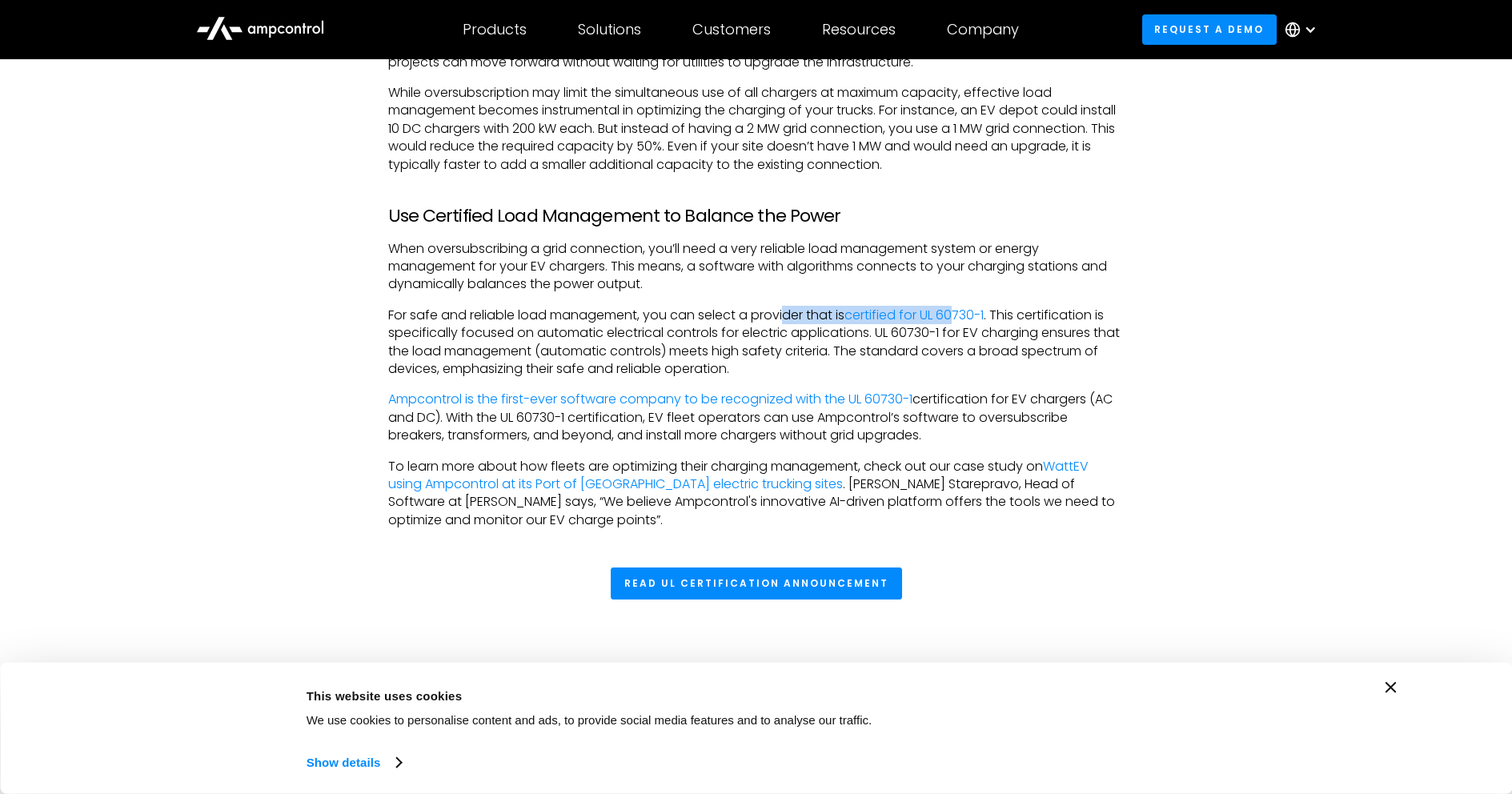
click at [963, 308] on p "For safe and reliable load management, you can select a provider that is certif…" at bounding box center [756, 342] width 736 height 72
drag, startPoint x: 1129, startPoint y: 320, endPoint x: 862, endPoint y: 333, distance: 267.3
click at [999, 323] on div "Insufficient Grid Capacity is a Major Hurdle for EV Trucks Understanding and ma…" at bounding box center [756, 109] width 768 height 839
drag, startPoint x: 514, startPoint y: 339, endPoint x: 533, endPoint y: 338, distance: 19.0
click at [528, 339] on p "For safe and reliable load management, you can select a provider that is certif…" at bounding box center [756, 342] width 736 height 72
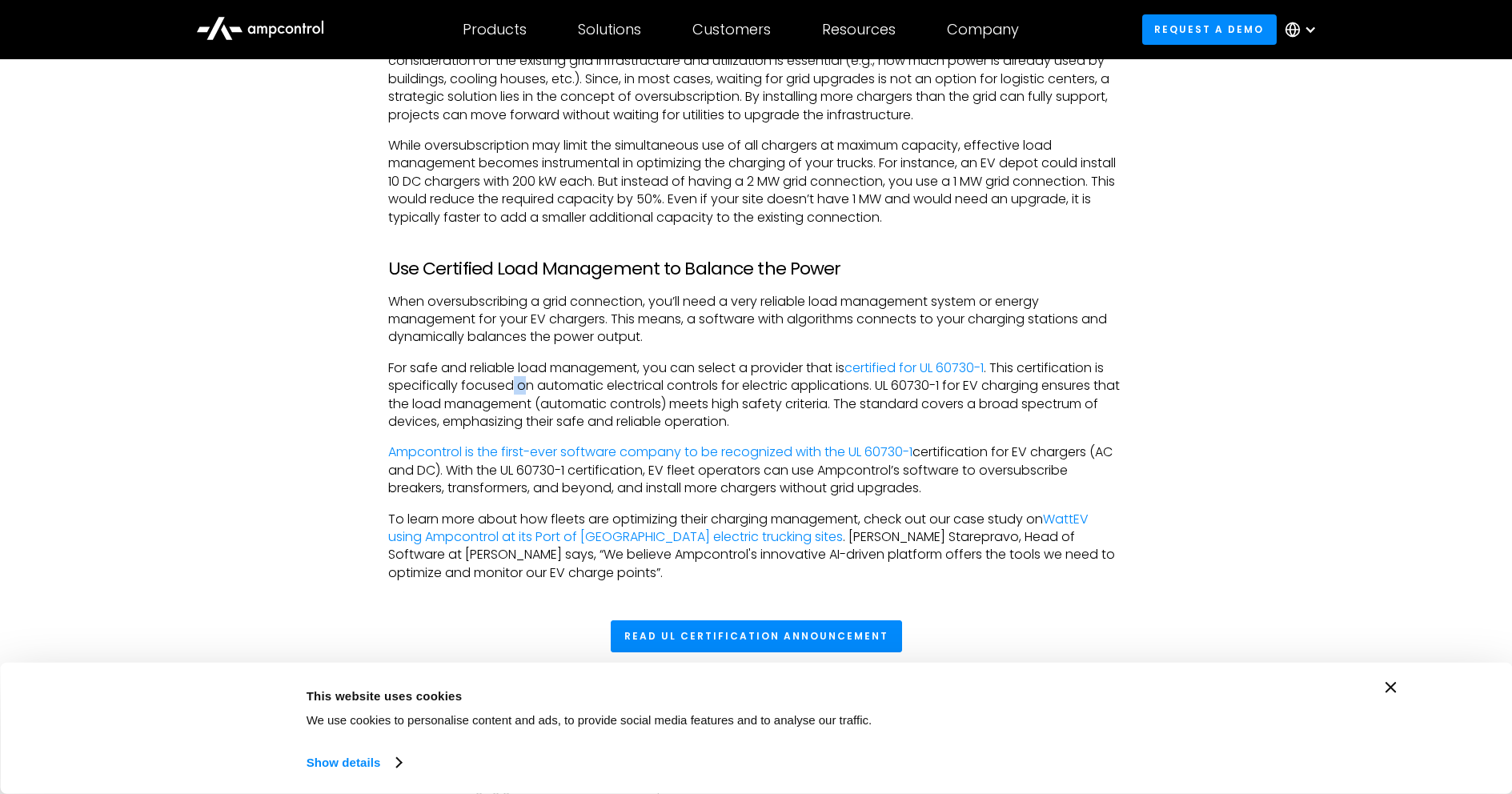
scroll to position [1440, 0]
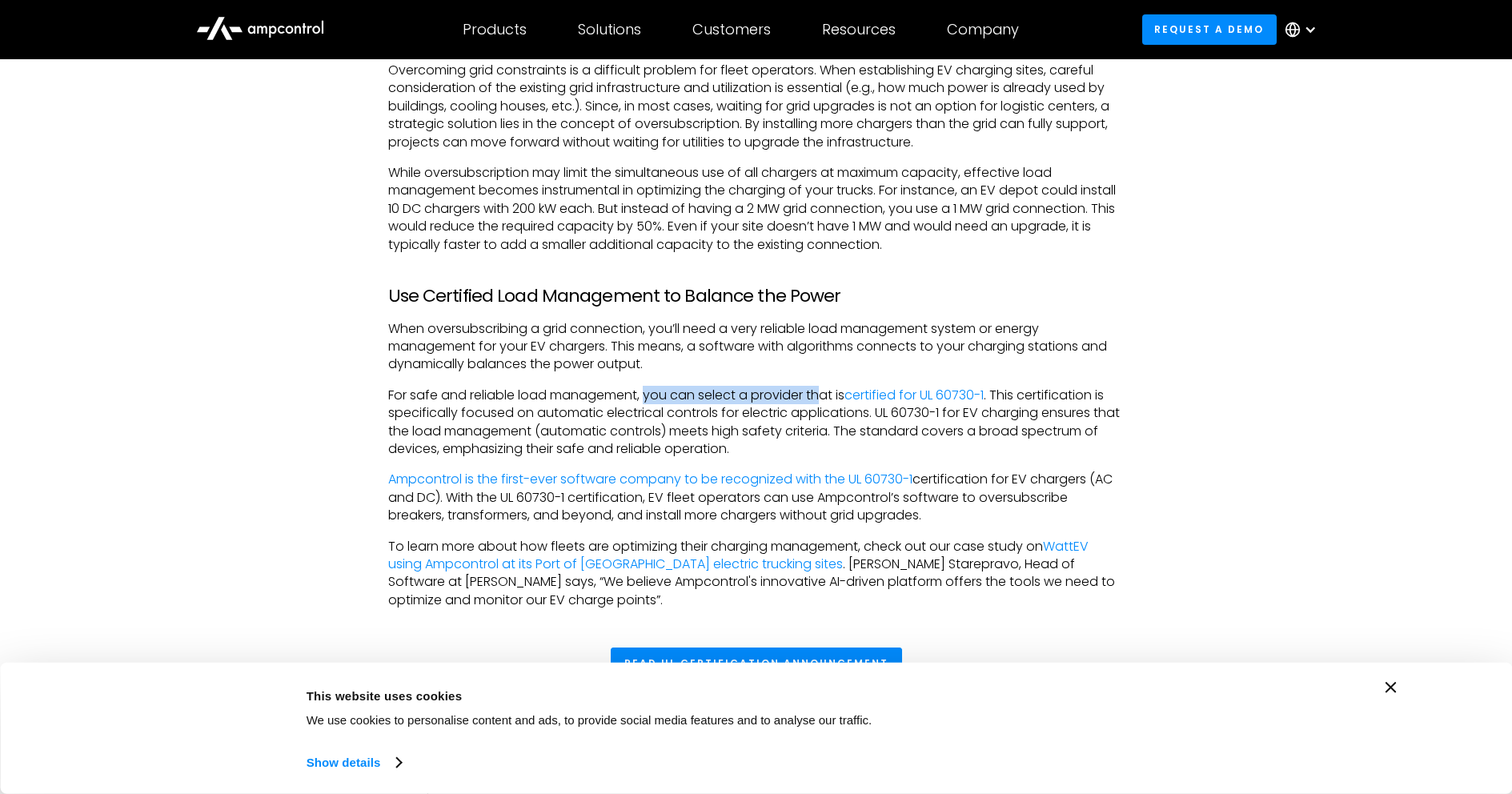
drag, startPoint x: 652, startPoint y: 389, endPoint x: 820, endPoint y: 388, distance: 168.0
click at [820, 388] on p "For safe and reliable load management, you can select a provider that is certif…" at bounding box center [756, 422] width 736 height 72
drag, startPoint x: 565, startPoint y: 413, endPoint x: 730, endPoint y: 414, distance: 165.0
click at [730, 414] on p "For safe and reliable load management, you can select a provider that is certif…" at bounding box center [756, 422] width 736 height 72
drag, startPoint x: 960, startPoint y: 415, endPoint x: 984, endPoint y: 416, distance: 24.0
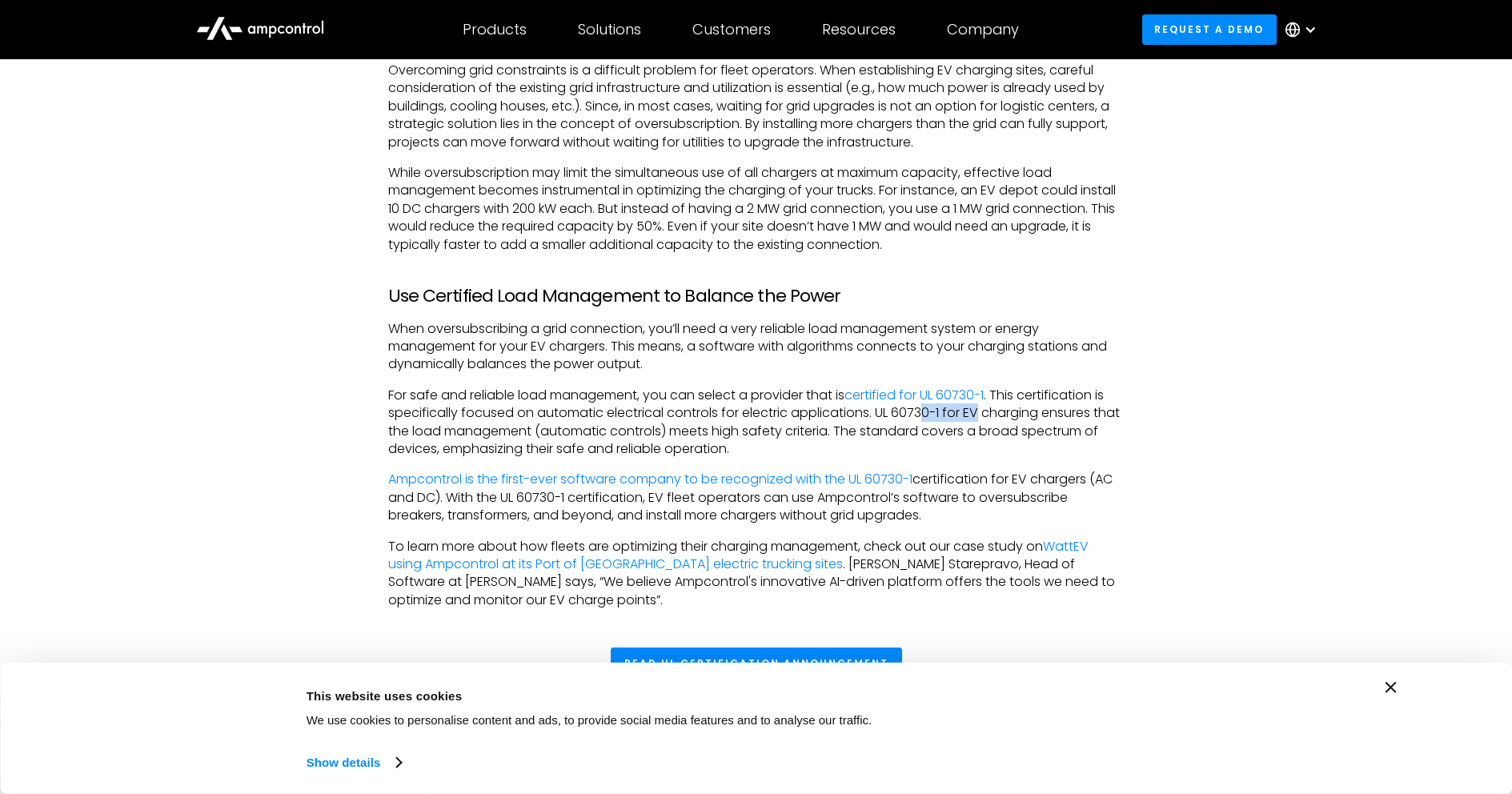
click at [984, 416] on p "For safe and reliable load management, you can select a provider that is certif…" at bounding box center [756, 422] width 736 height 72
drag, startPoint x: 533, startPoint y: 435, endPoint x: 677, endPoint y: 435, distance: 144.0
click at [674, 435] on p "For safe and reliable load management, you can select a provider that is certif…" at bounding box center [756, 422] width 736 height 72
click at [757, 435] on p "For safe and reliable load management, you can select a provider that is certif…" at bounding box center [756, 422] width 736 height 72
drag, startPoint x: 786, startPoint y: 435, endPoint x: 862, endPoint y: 434, distance: 76.0
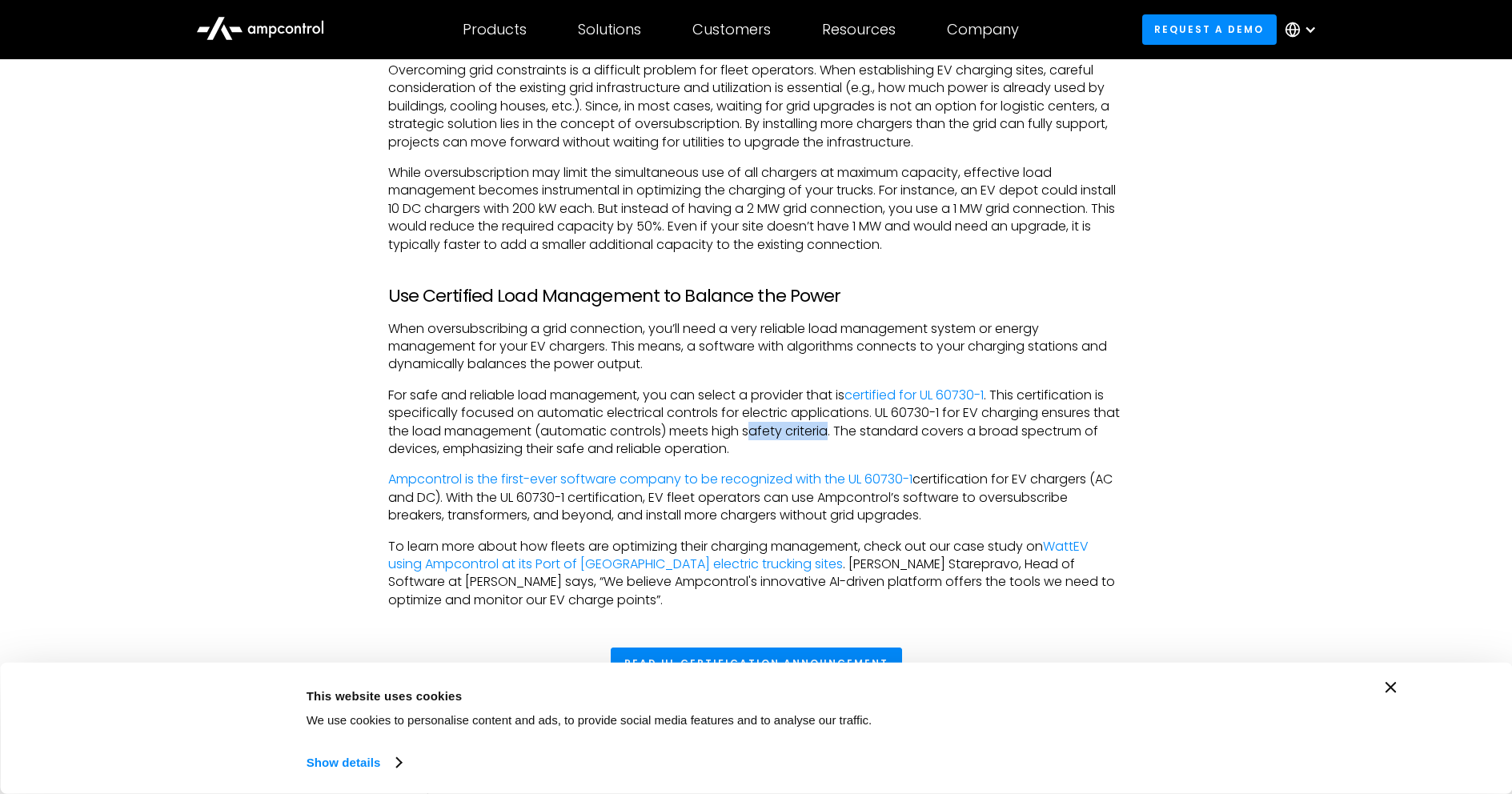
click at [862, 434] on p "For safe and reliable load management, you can select a provider that is certif…" at bounding box center [756, 422] width 736 height 72
drag, startPoint x: 929, startPoint y: 434, endPoint x: 981, endPoint y: 435, distance: 52.0
click at [977, 435] on p "For safe and reliable load management, you can select a provider that is certif…" at bounding box center [756, 422] width 736 height 72
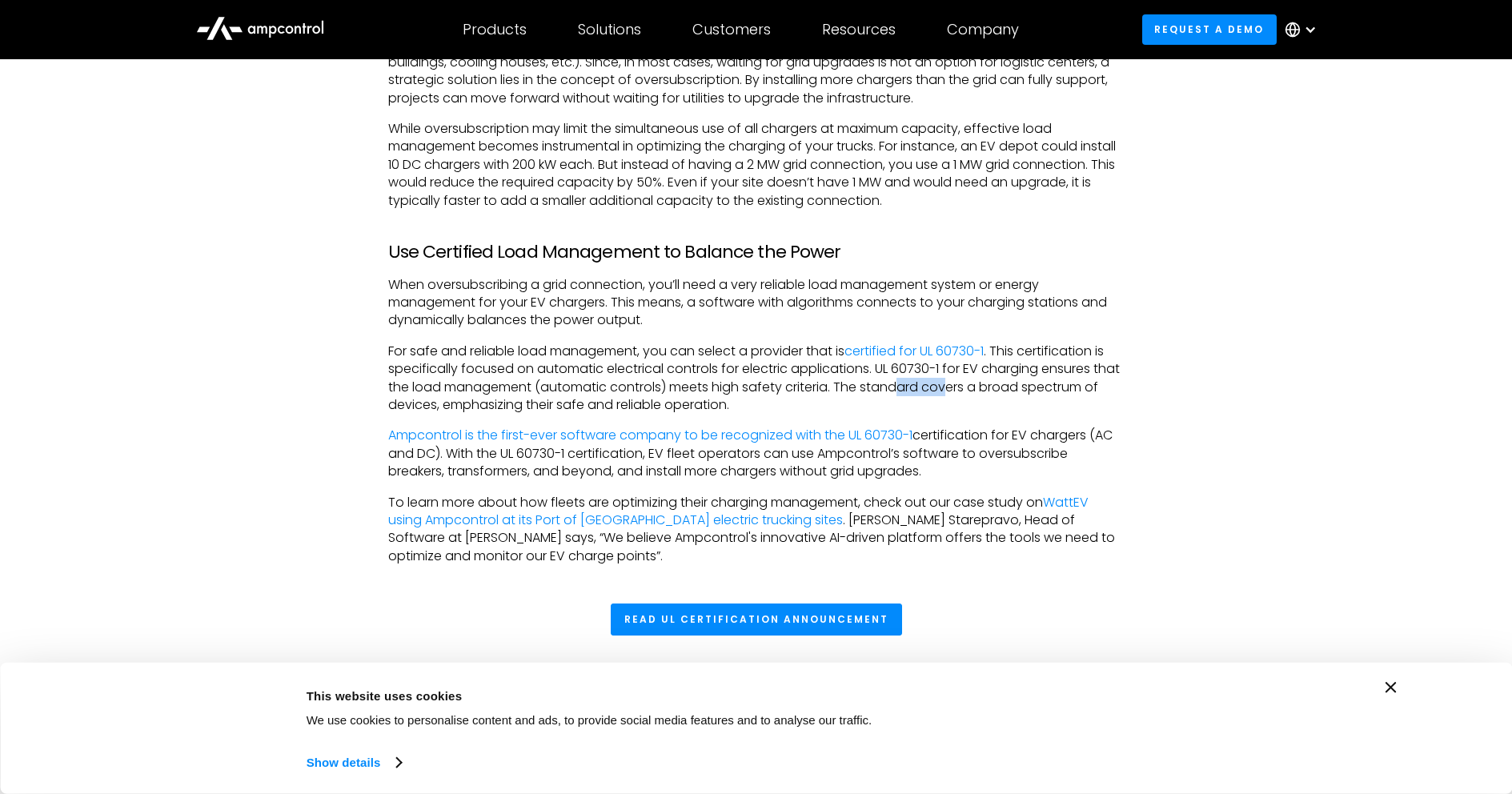
scroll to position [1520, 0]
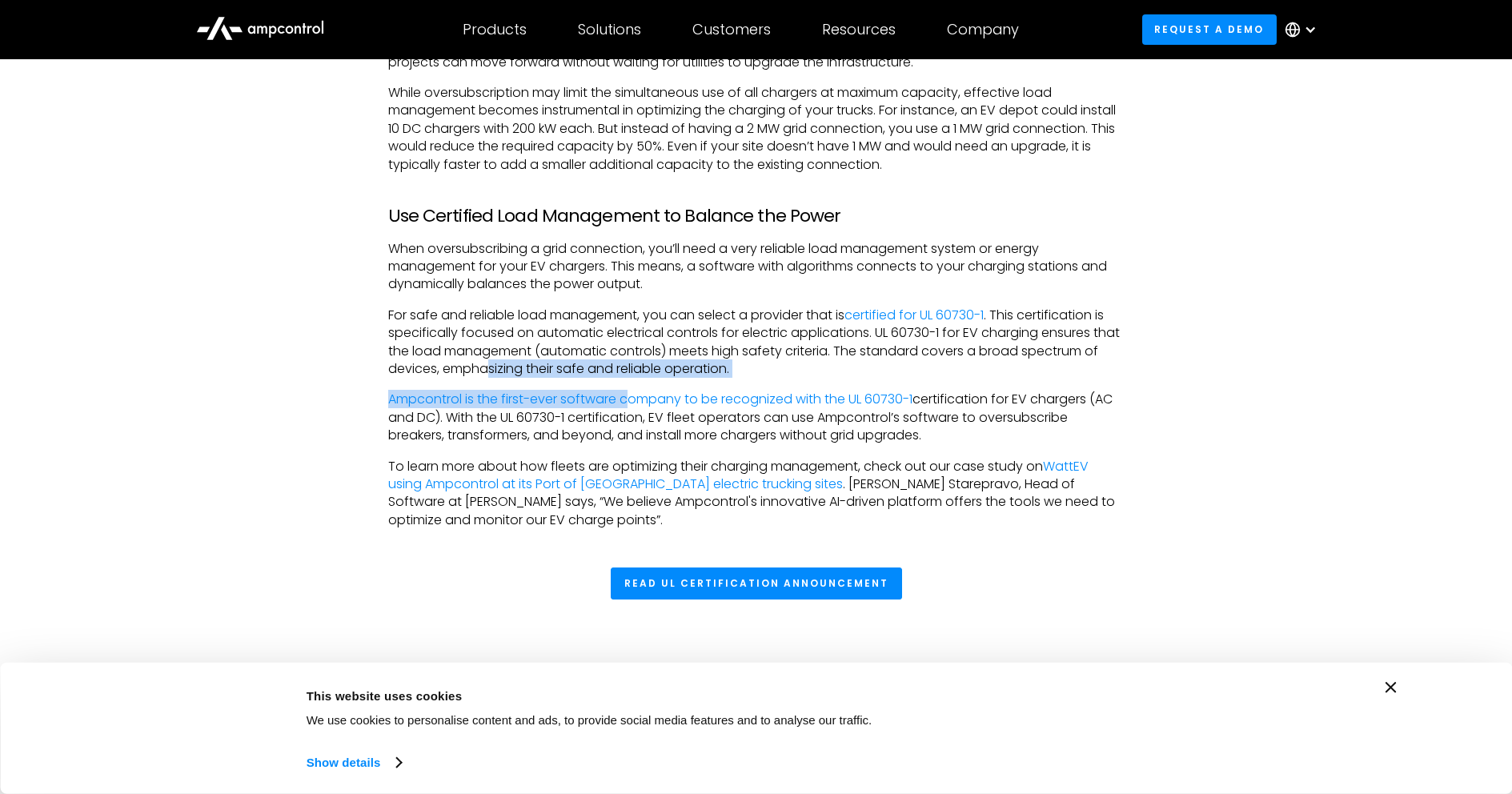
drag, startPoint x: 576, startPoint y: 375, endPoint x: 644, endPoint y: 377, distance: 68.0
click at [632, 379] on div "Insufficient Grid Capacity is a Major Hurdle for EV Trucks Understanding and ma…" at bounding box center [756, 109] width 736 height 839
click at [667, 369] on p "For safe and reliable load management, you can select a provider that is certif…" at bounding box center [756, 342] width 736 height 72
drag, startPoint x: 991, startPoint y: 399, endPoint x: 1035, endPoint y: 400, distance: 44.0
click at [1035, 400] on p "‍ Ampcontrol is the first-ever software company to be recognized with the UL 60…" at bounding box center [756, 417] width 736 height 54
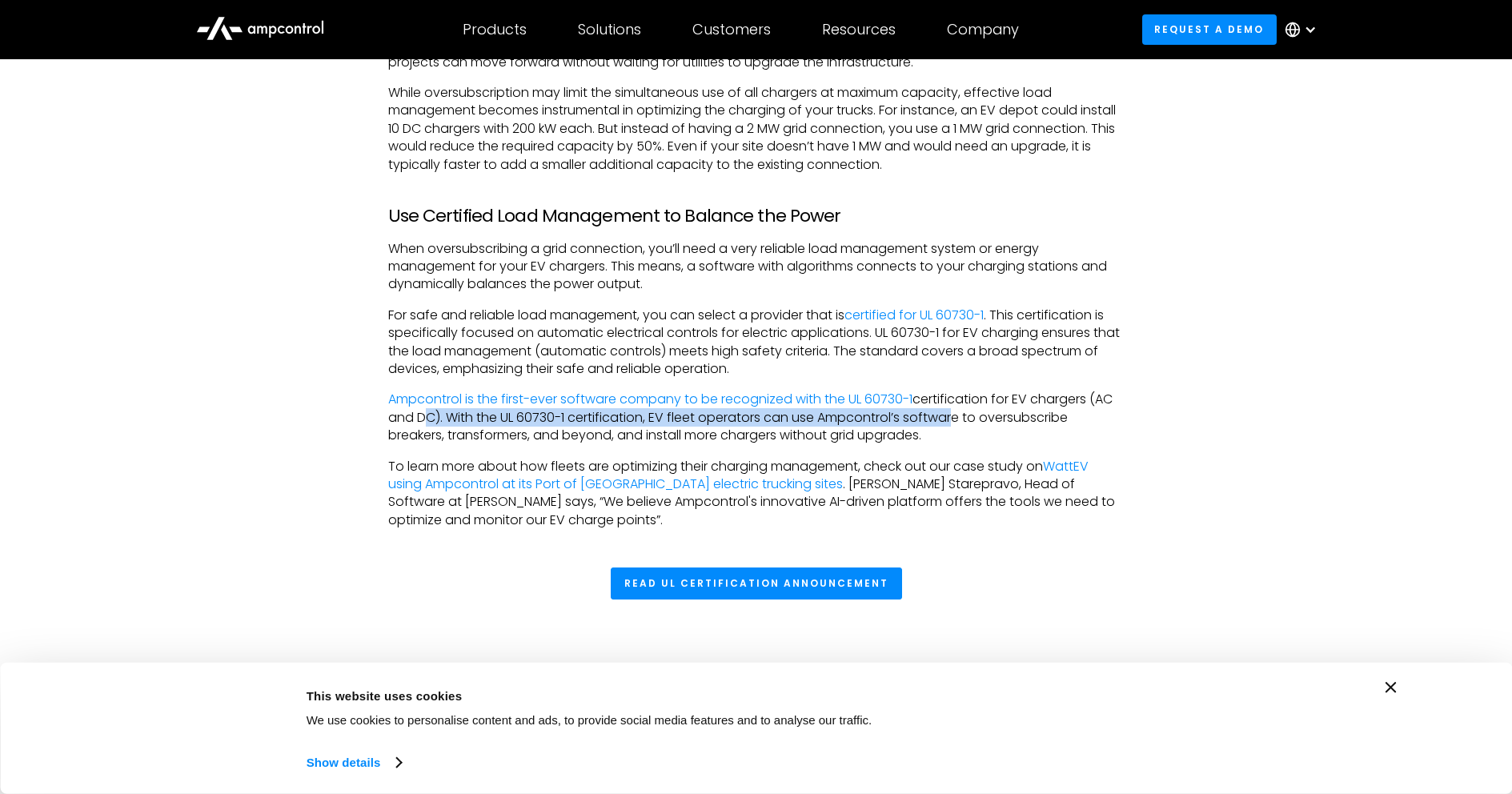
drag, startPoint x: 418, startPoint y: 423, endPoint x: 949, endPoint y: 416, distance: 531.0
click at [949, 416] on p "‍ Ampcontrol is the first-ever software company to be recognized with the UL 60…" at bounding box center [756, 417] width 736 height 54
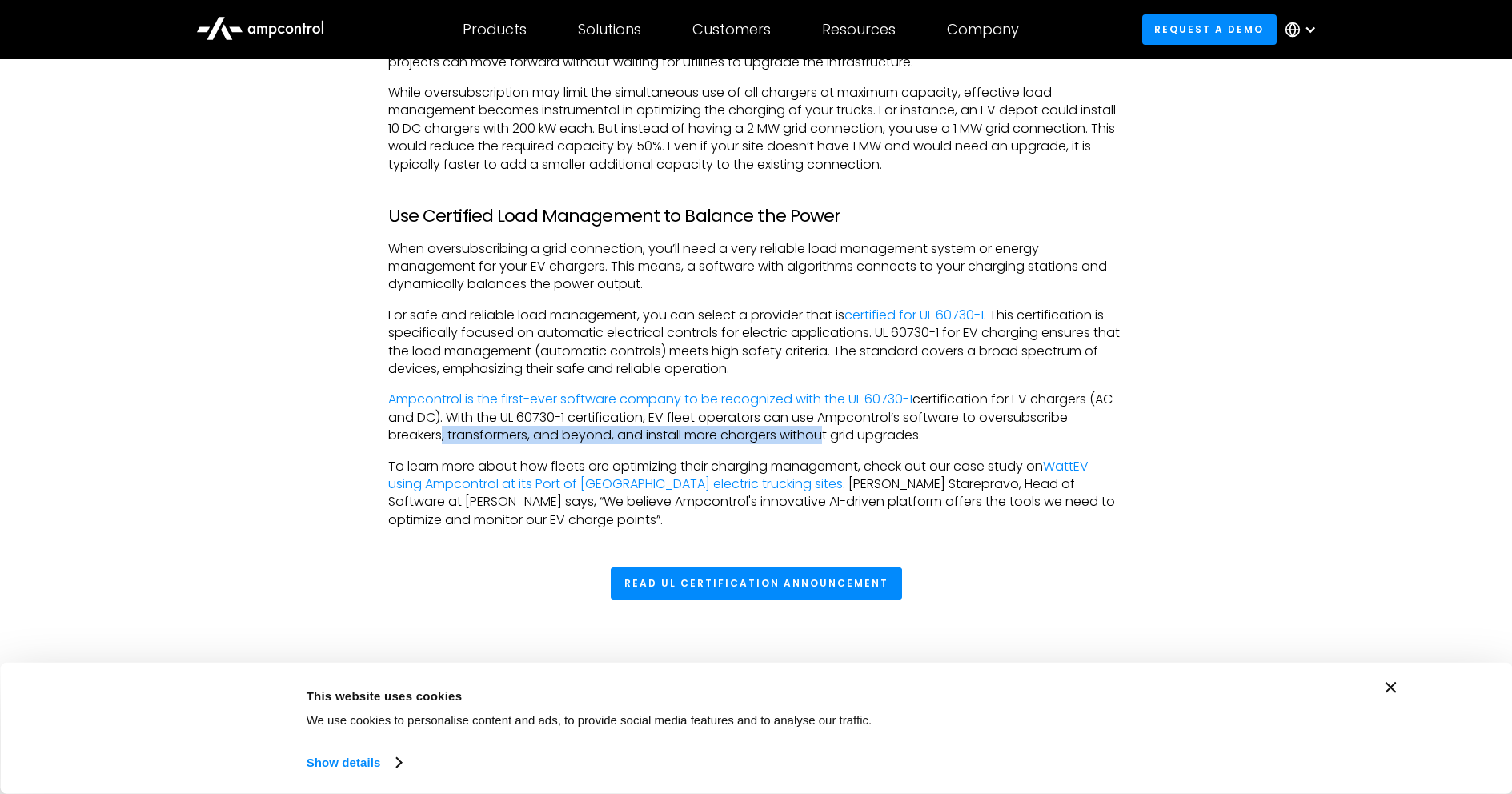
drag, startPoint x: 435, startPoint y: 435, endPoint x: 826, endPoint y: 434, distance: 391.0
click at [825, 434] on p "‍ Ampcontrol is the first-ever software company to be recognized with the UL 60…" at bounding box center [756, 417] width 736 height 54
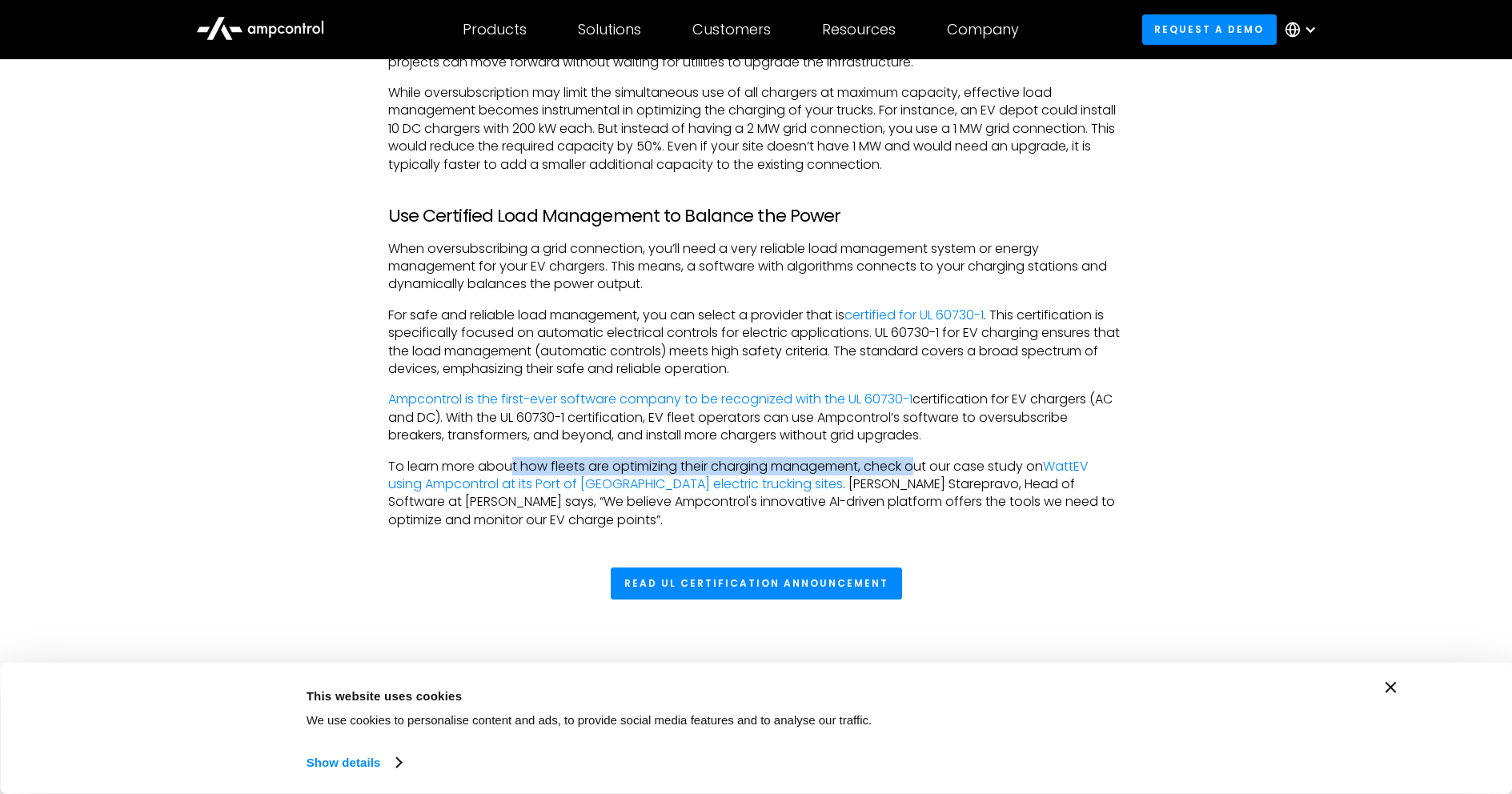
drag, startPoint x: 521, startPoint y: 461, endPoint x: 920, endPoint y: 468, distance: 399.1
click at [920, 468] on p "To learn more about how fleets are optimizing their charging management, check …" at bounding box center [756, 494] width 736 height 72
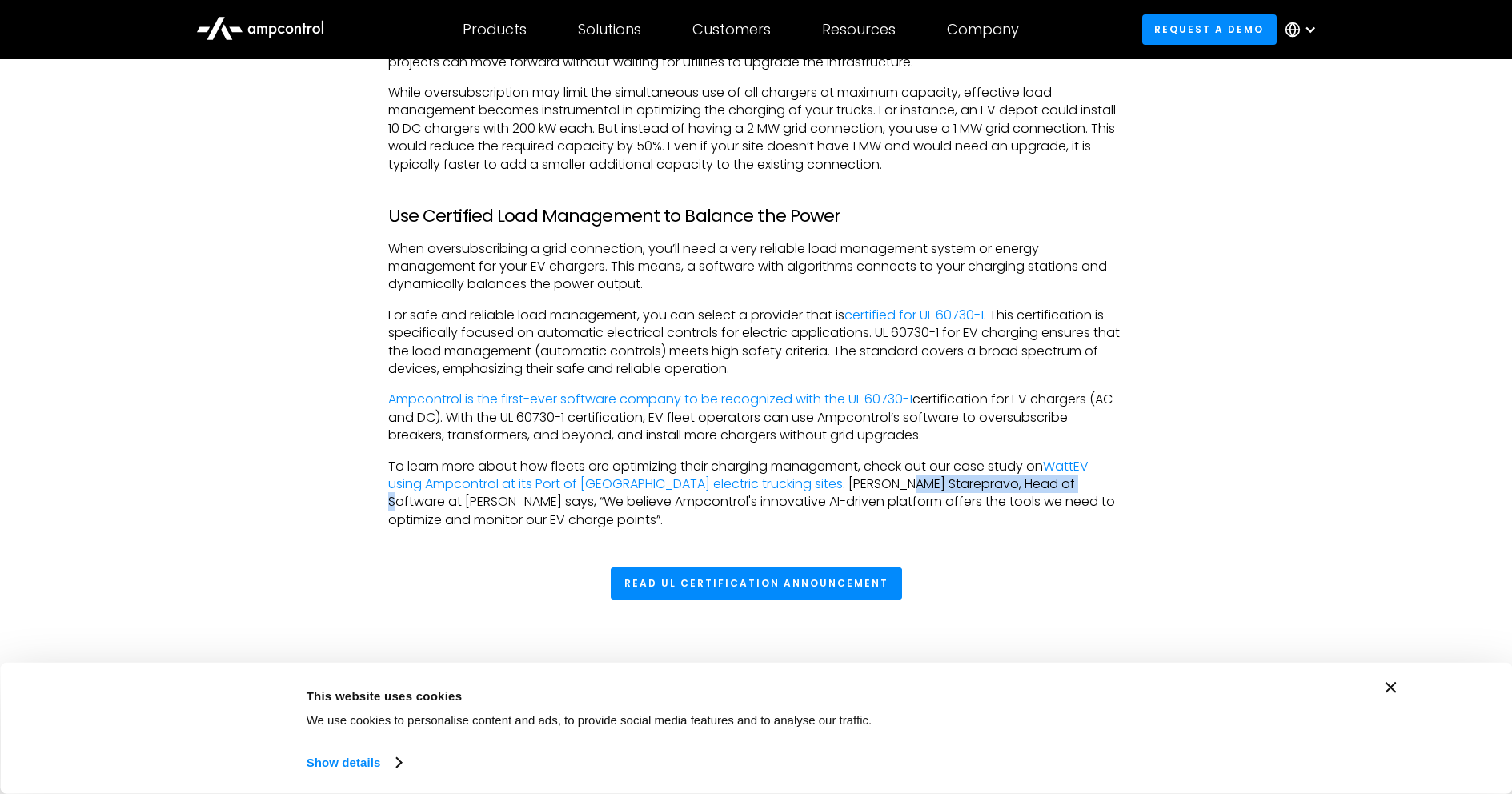
drag, startPoint x: 862, startPoint y: 479, endPoint x: 1023, endPoint y: 484, distance: 161.1
click at [1023, 484] on p "To learn more about how fleets are optimizing their charging management, check …" at bounding box center [756, 494] width 736 height 72
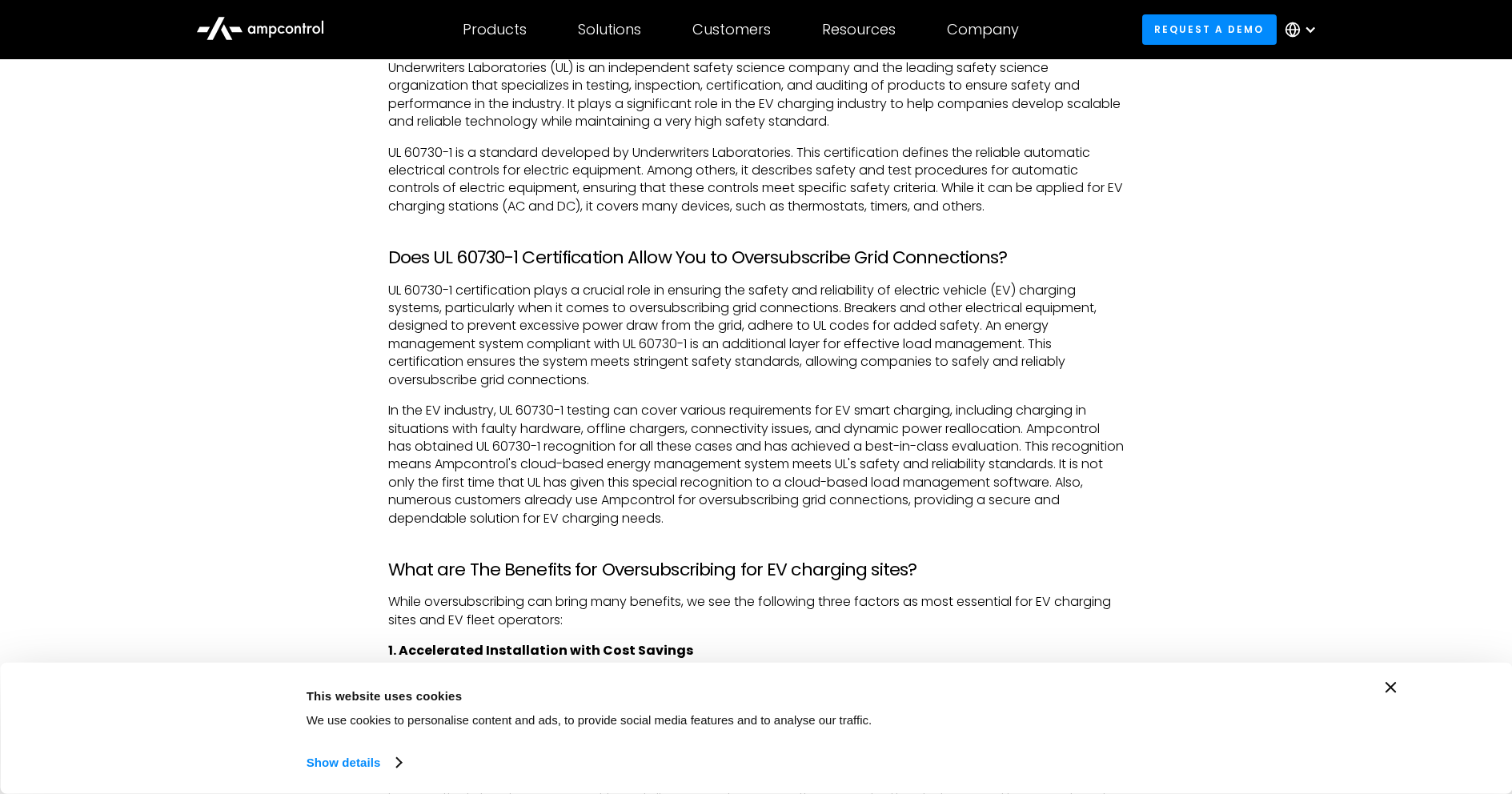
scroll to position [1601, 0]
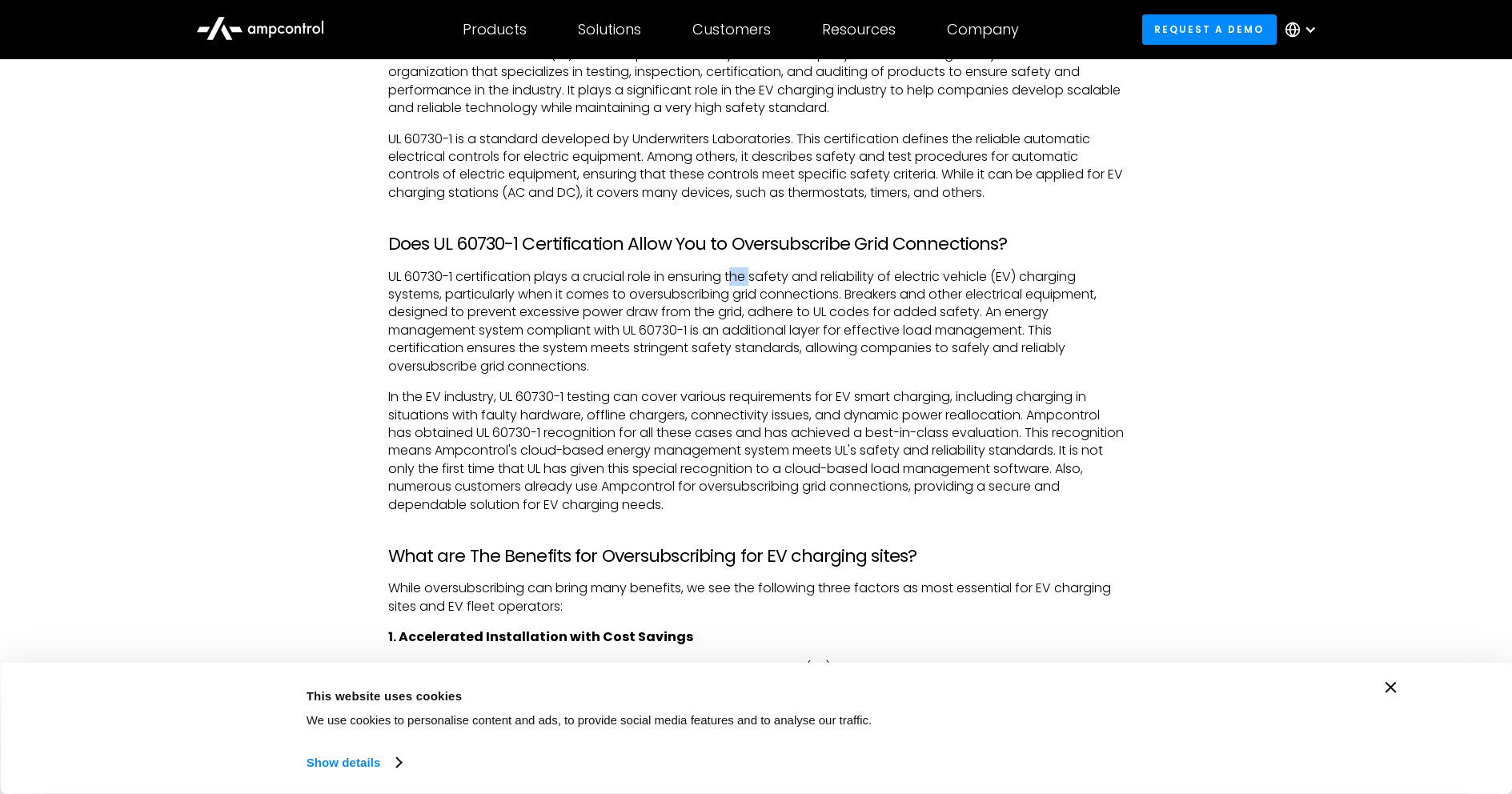
drag, startPoint x: 762, startPoint y: 269, endPoint x: 805, endPoint y: 271, distance: 43.0
click at [768, 269] on div "What is Oversubscription? In the context of EV chargers, oversubscription can b…" at bounding box center [756, 391] width 736 height 1596
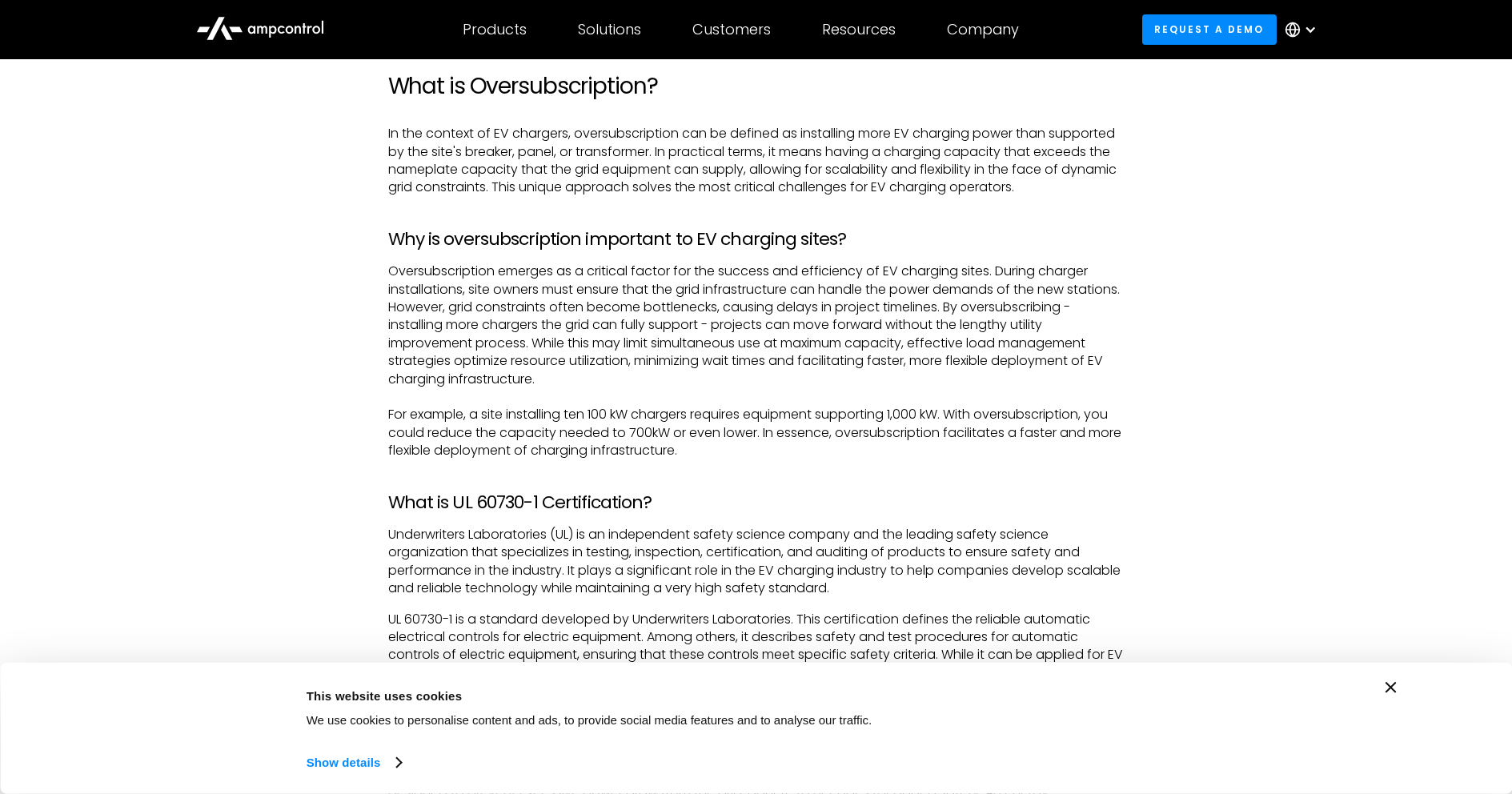
scroll to position [1360, 0]
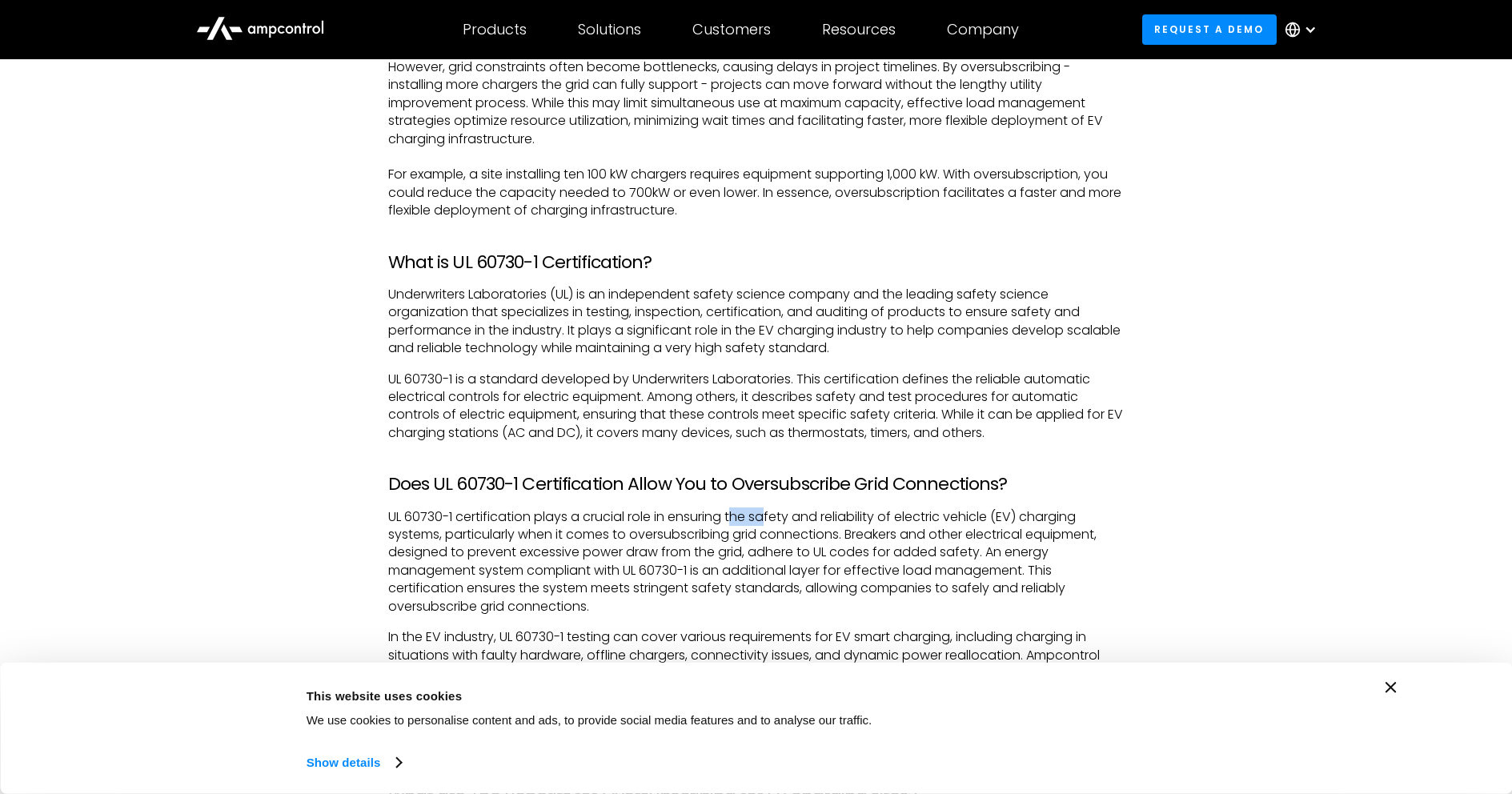
click at [509, 346] on p "Underwriters Laboratories (UL) is an independent safety science company and the…" at bounding box center [756, 322] width 736 height 72
drag, startPoint x: 477, startPoint y: 536, endPoint x: 436, endPoint y: 549, distance: 43.0
click at [443, 548] on p "UL 60730-1 certification plays a crucial role in ensuring the safety and reliab…" at bounding box center [756, 561] width 736 height 107
drag, startPoint x: 612, startPoint y: 360, endPoint x: 617, endPoint y: 353, distance: 8.6
